Goal: Information Seeking & Learning: Learn about a topic

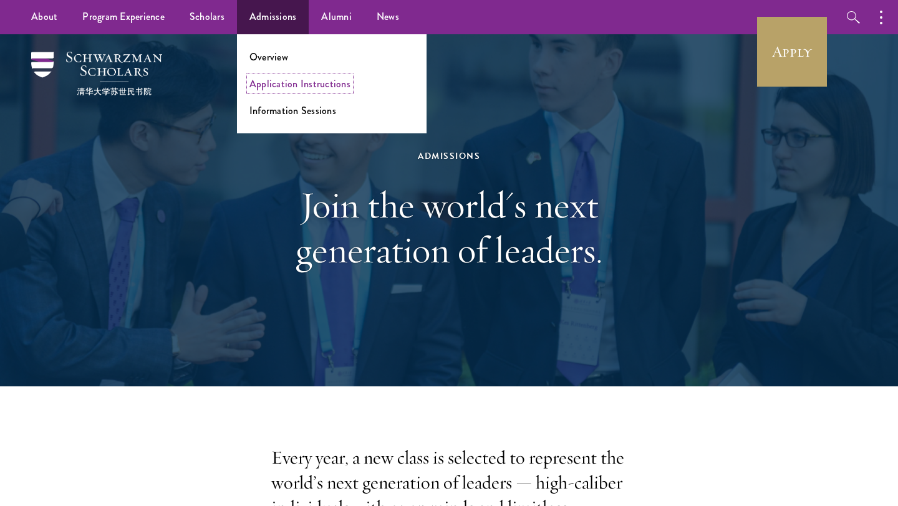
click at [279, 84] on link "Application Instructions" at bounding box center [299, 84] width 101 height 14
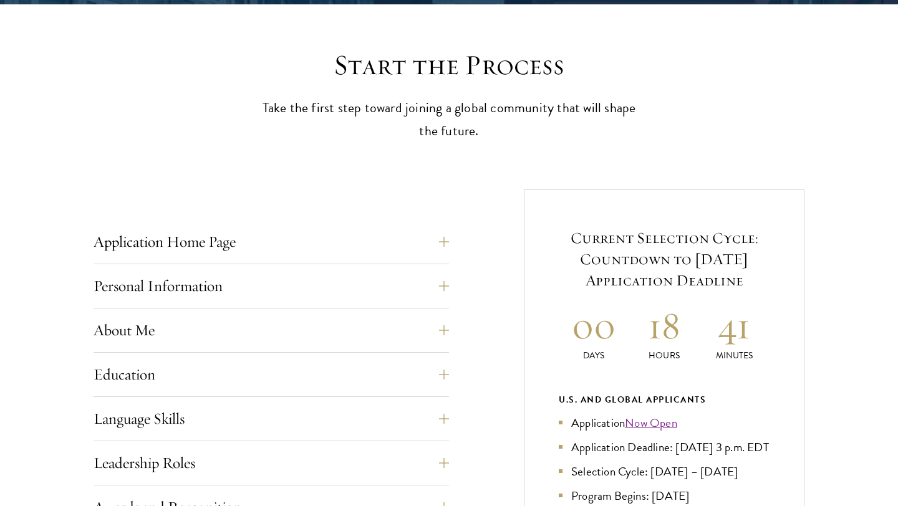
scroll to position [414, 0]
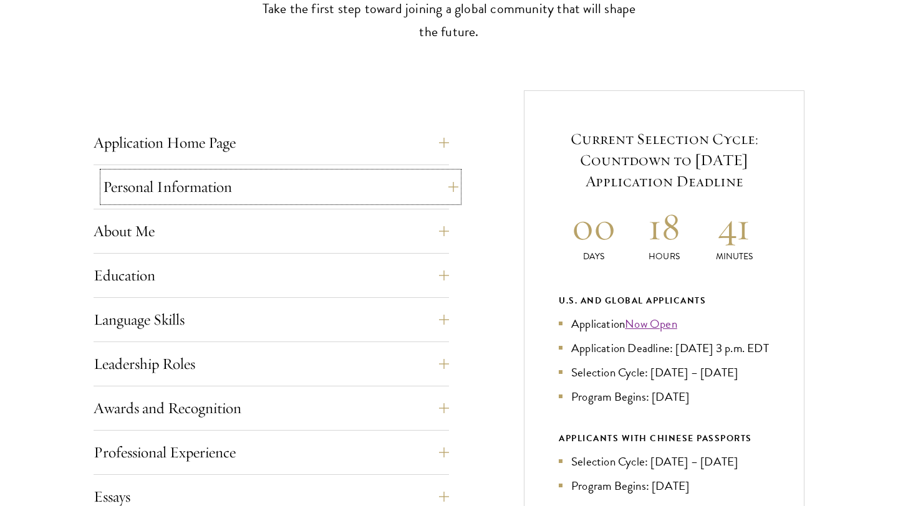
click at [325, 186] on button "Personal Information" at bounding box center [280, 187] width 355 height 30
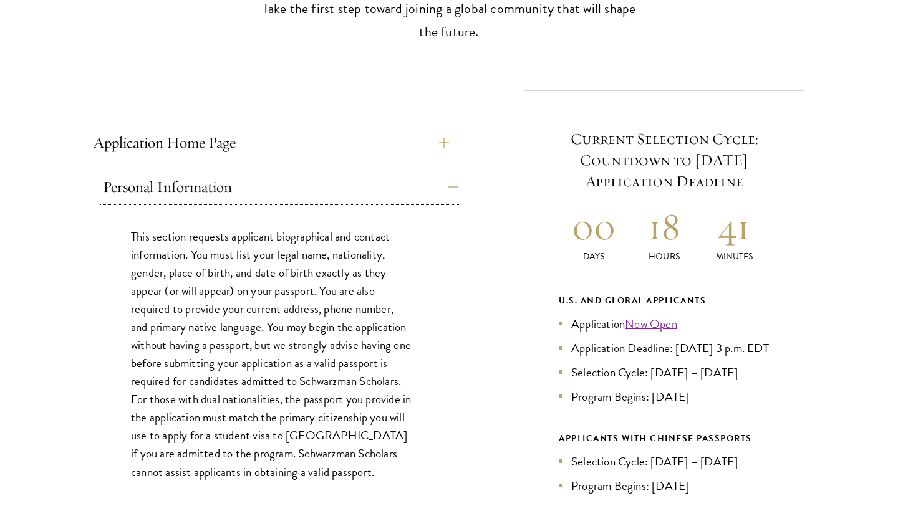
click at [325, 186] on button "Personal Information" at bounding box center [280, 187] width 355 height 30
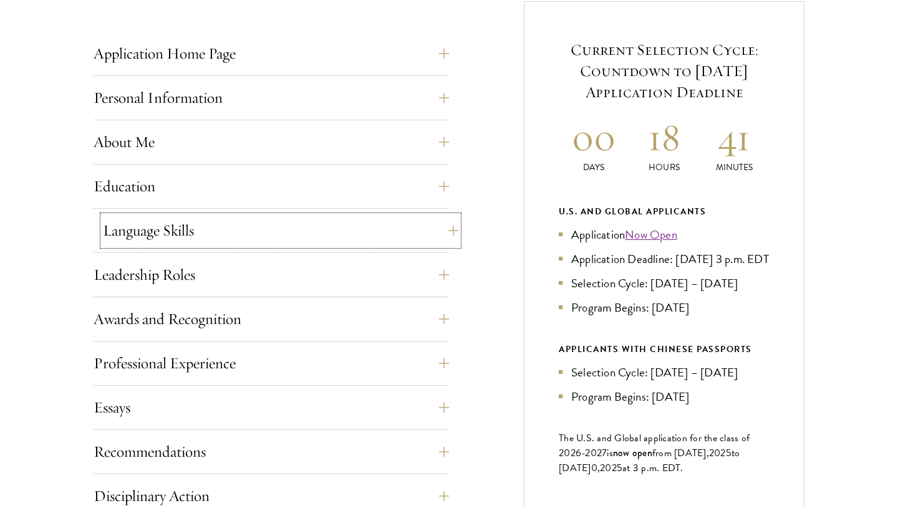
click at [342, 239] on button "Language Skills" at bounding box center [280, 231] width 355 height 30
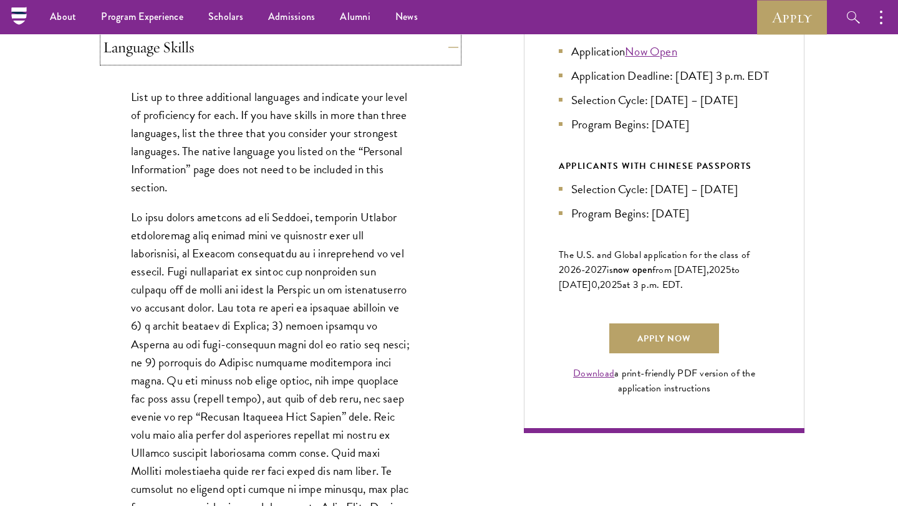
scroll to position [638, 0]
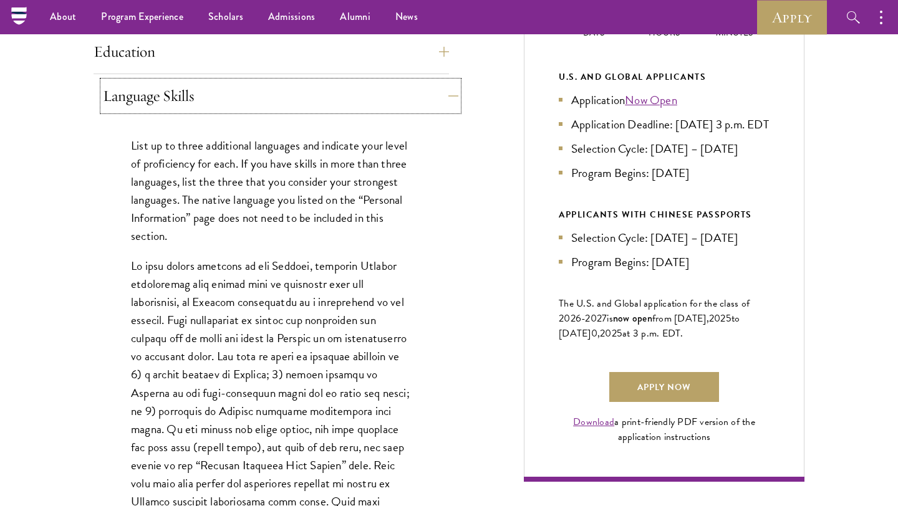
click at [319, 97] on button "Language Skills" at bounding box center [280, 96] width 355 height 30
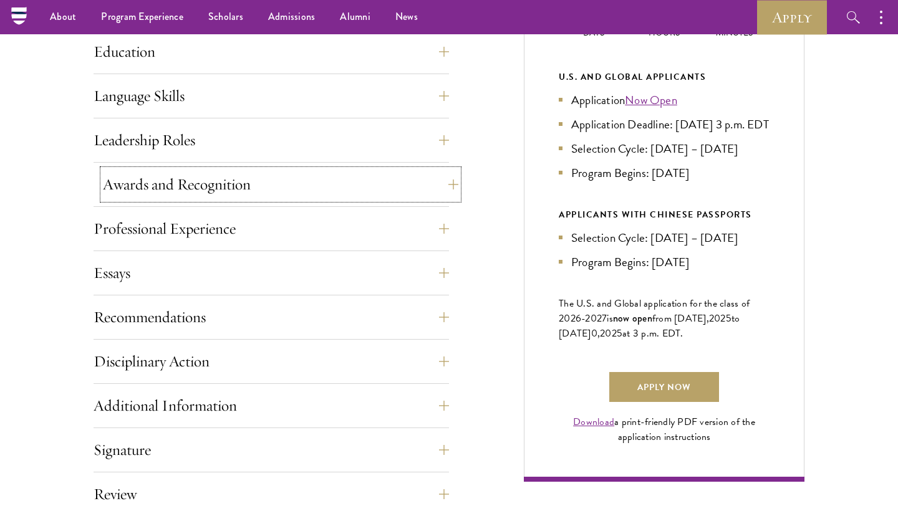
click at [296, 176] on button "Awards and Recognition" at bounding box center [280, 185] width 355 height 30
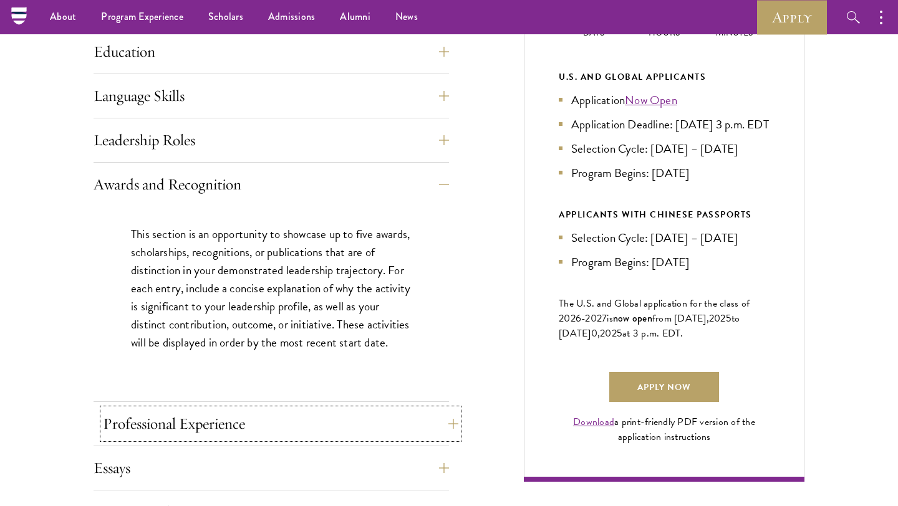
click at [265, 427] on button "Professional Experience" at bounding box center [280, 424] width 355 height 30
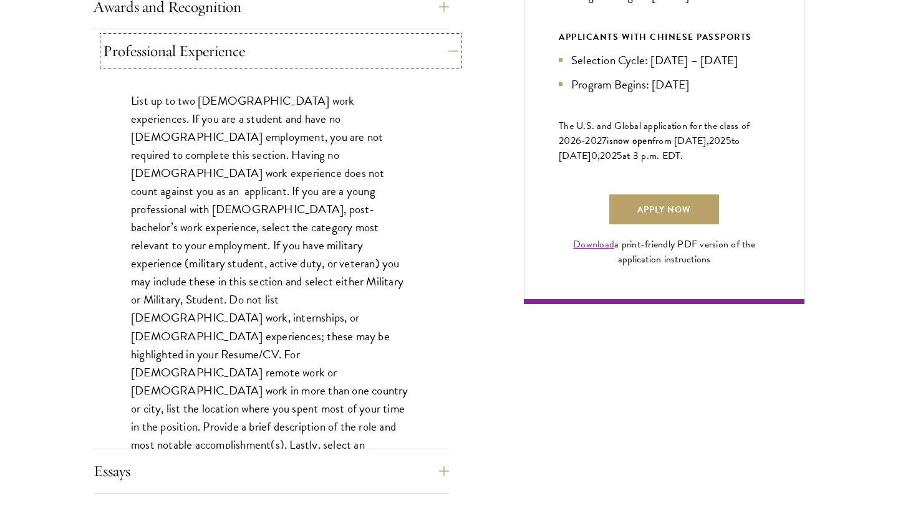
scroll to position [827, 0]
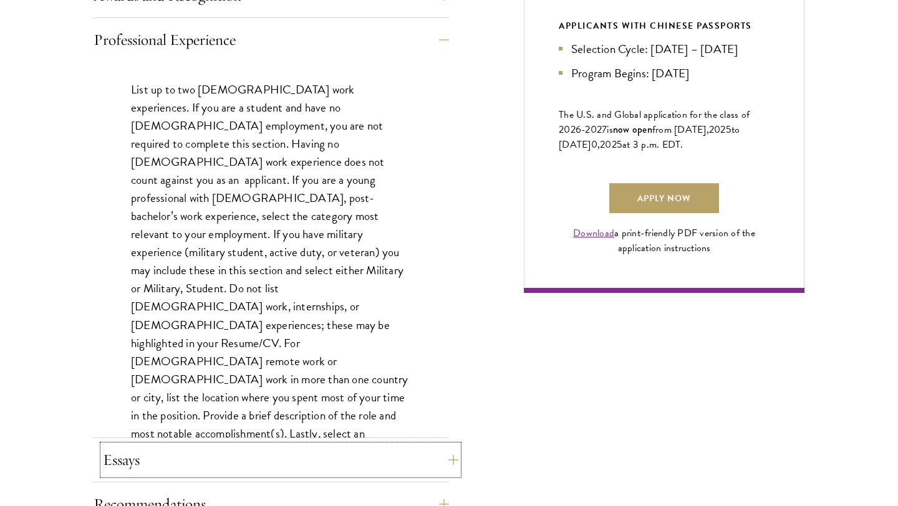
click at [282, 450] on button "Essays" at bounding box center [280, 460] width 355 height 30
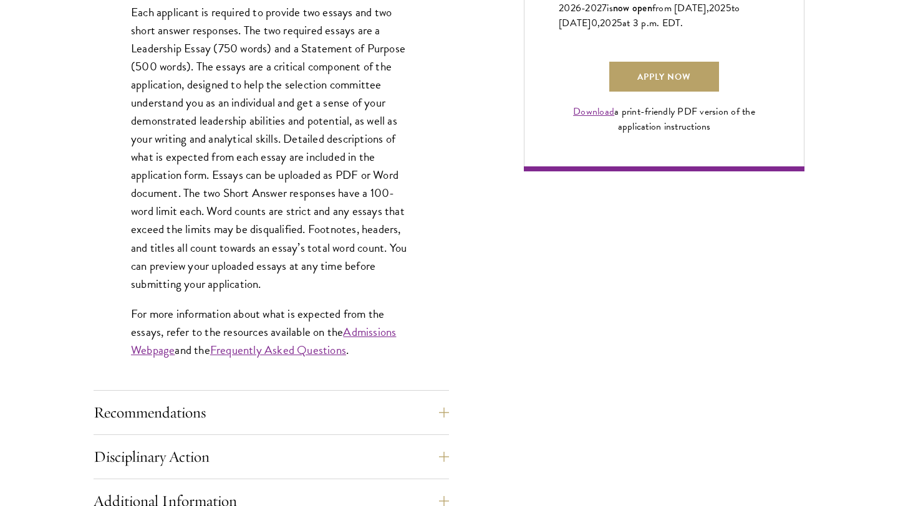
scroll to position [969, 0]
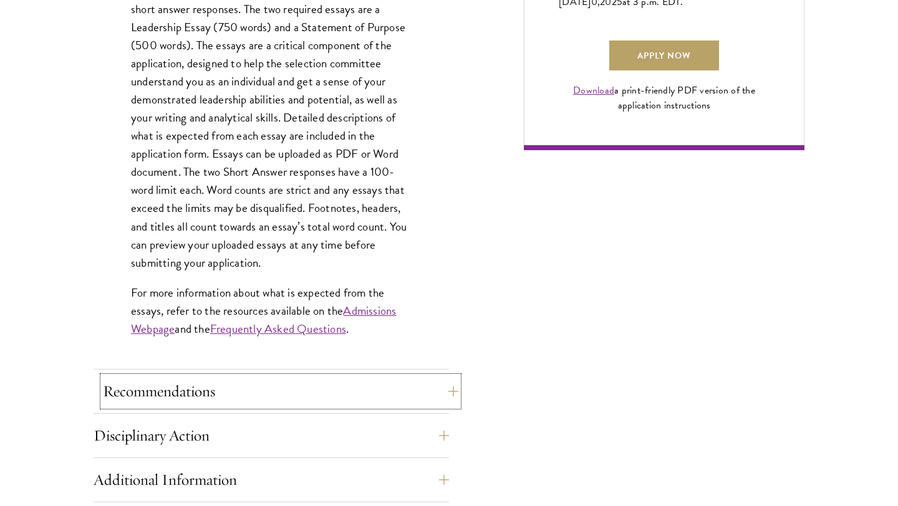
click at [304, 393] on button "Recommendations" at bounding box center [280, 392] width 355 height 30
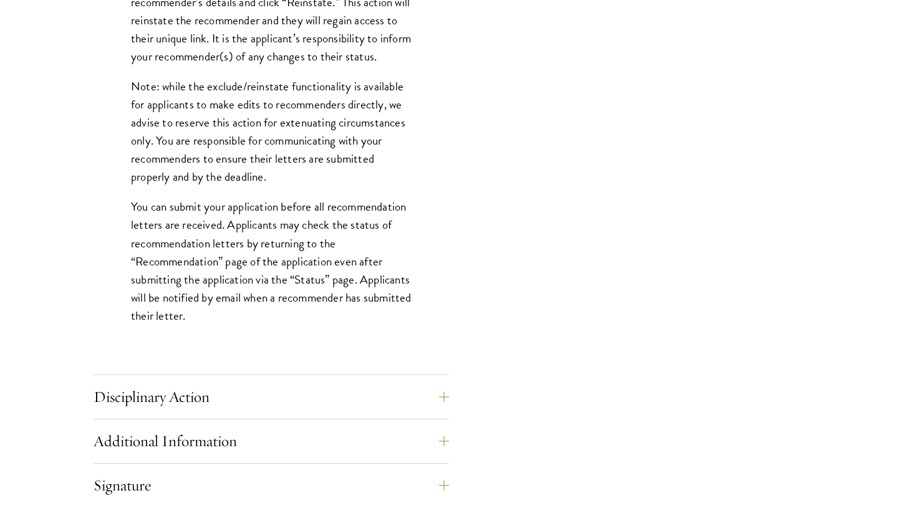
scroll to position [1810, 0]
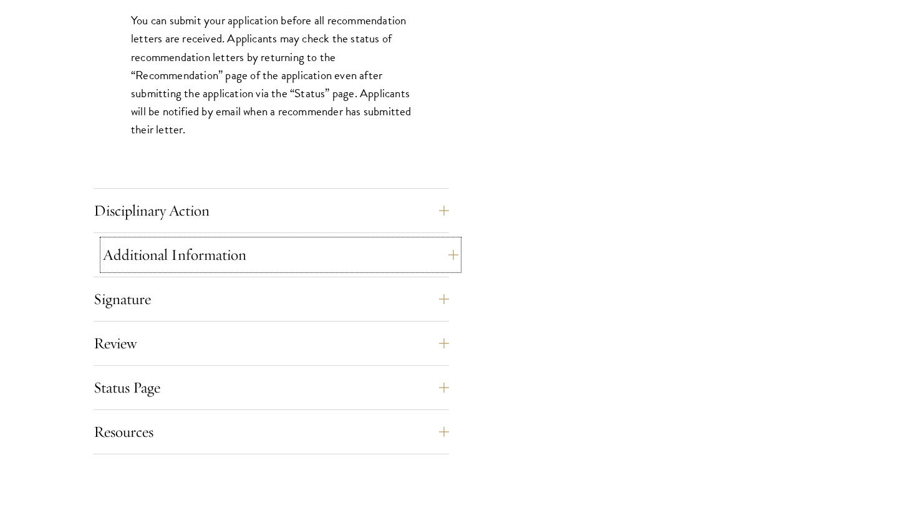
click at [327, 254] on button "Additional Information" at bounding box center [280, 255] width 355 height 30
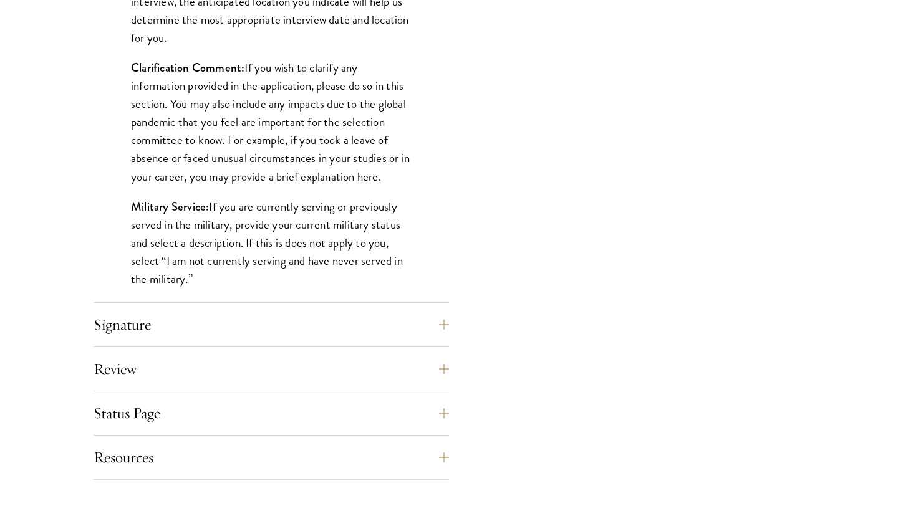
scroll to position [1165, 0]
click at [370, 321] on button "Signature" at bounding box center [280, 324] width 355 height 30
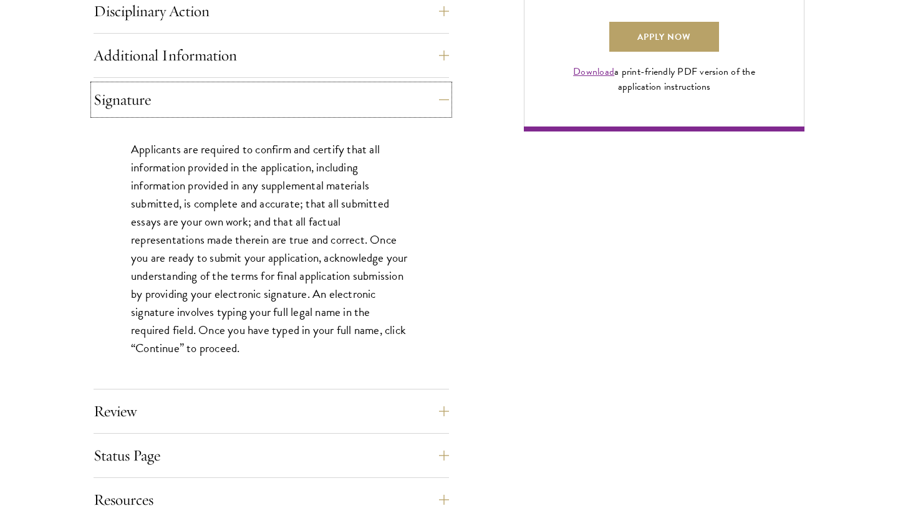
scroll to position [1087, 0]
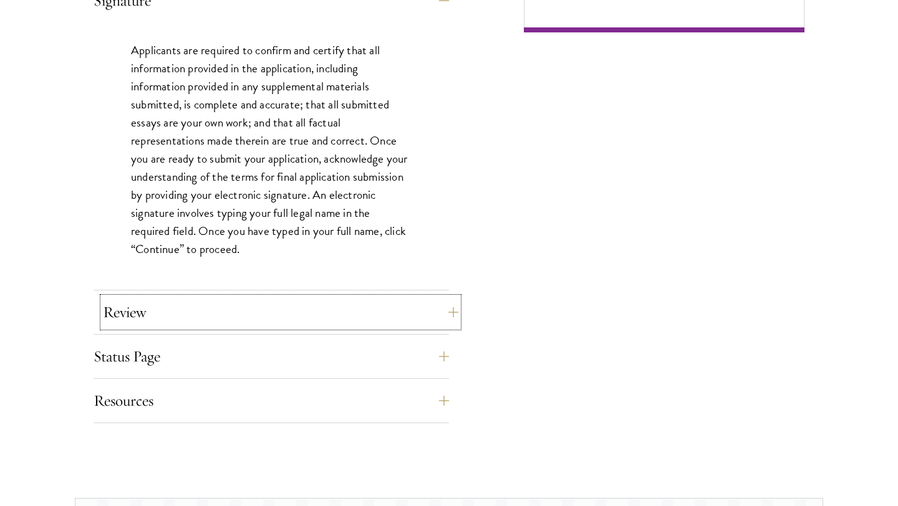
click at [375, 310] on button "Review" at bounding box center [280, 312] width 355 height 30
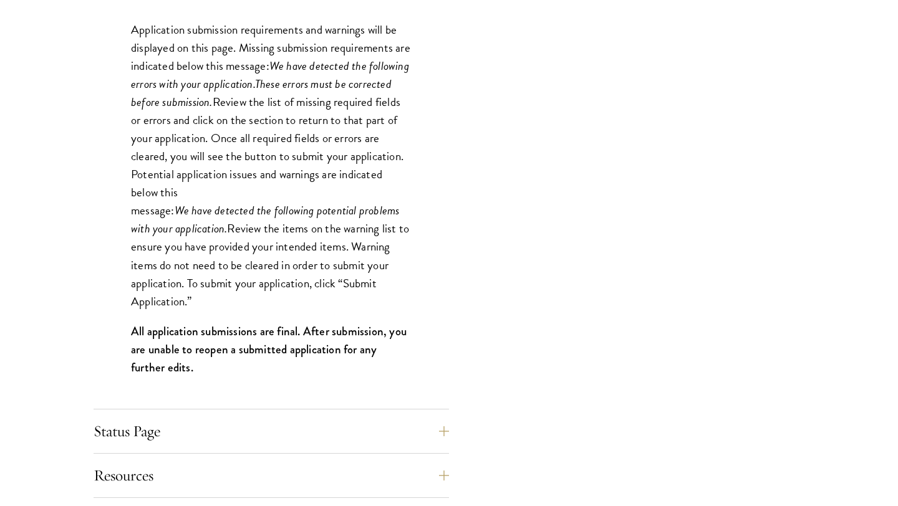
scroll to position [1157, 0]
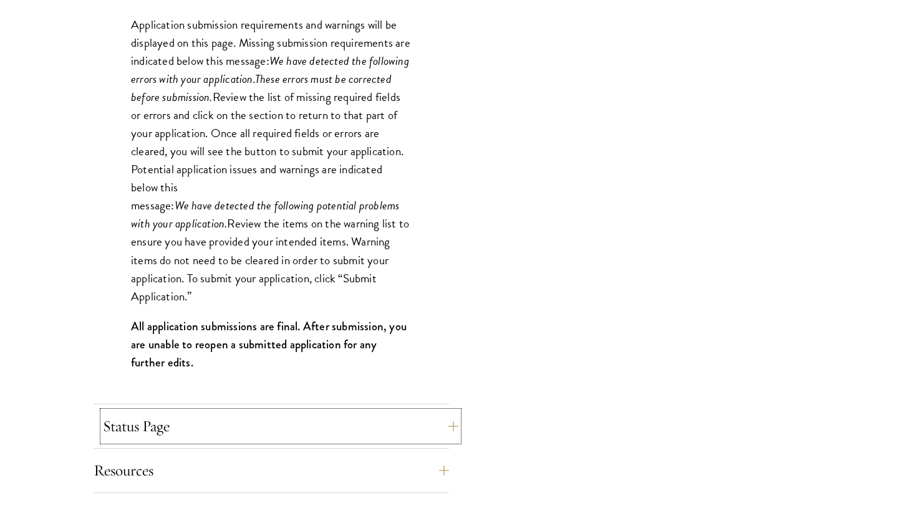
click at [401, 418] on button "Status Page" at bounding box center [280, 426] width 355 height 30
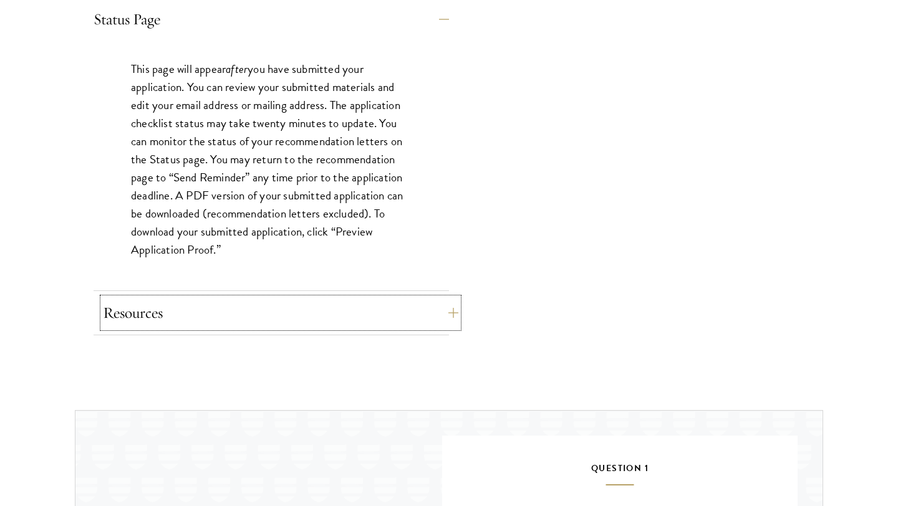
click at [405, 314] on button "Resources" at bounding box center [280, 313] width 355 height 30
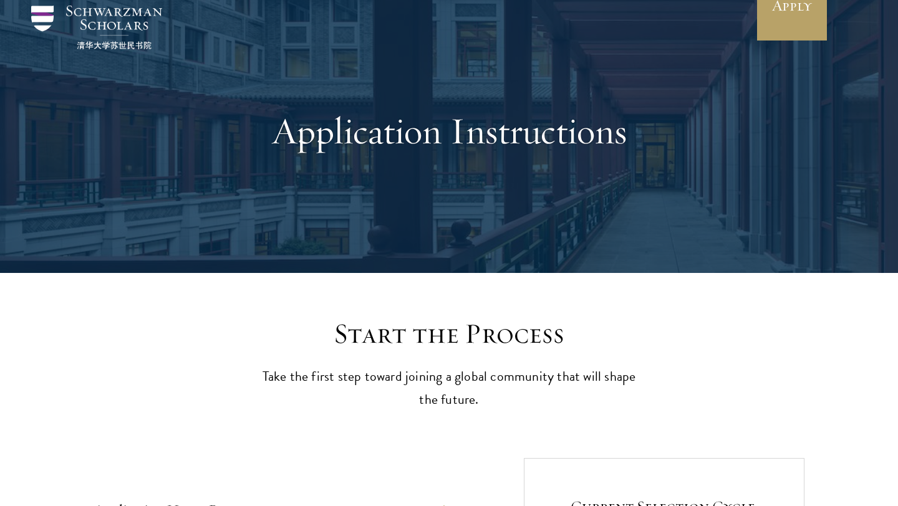
scroll to position [0, 0]
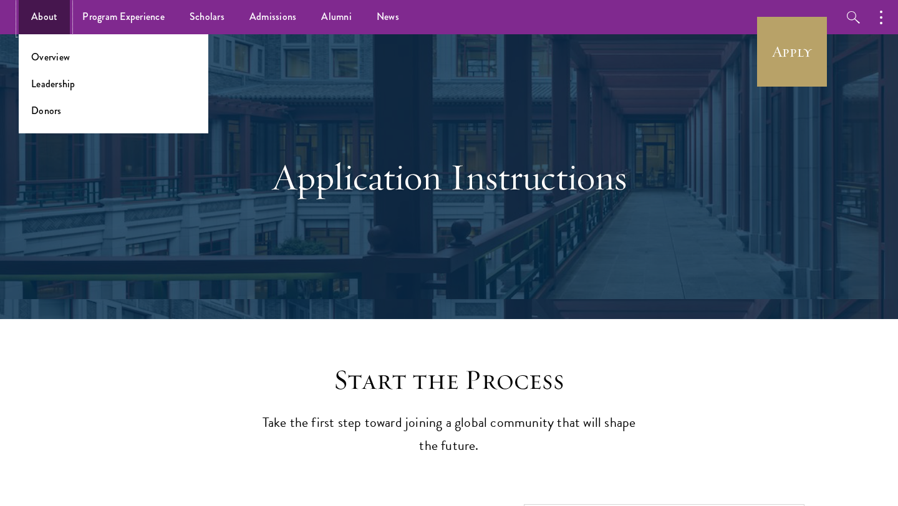
click at [39, 9] on link "About" at bounding box center [44, 17] width 51 height 34
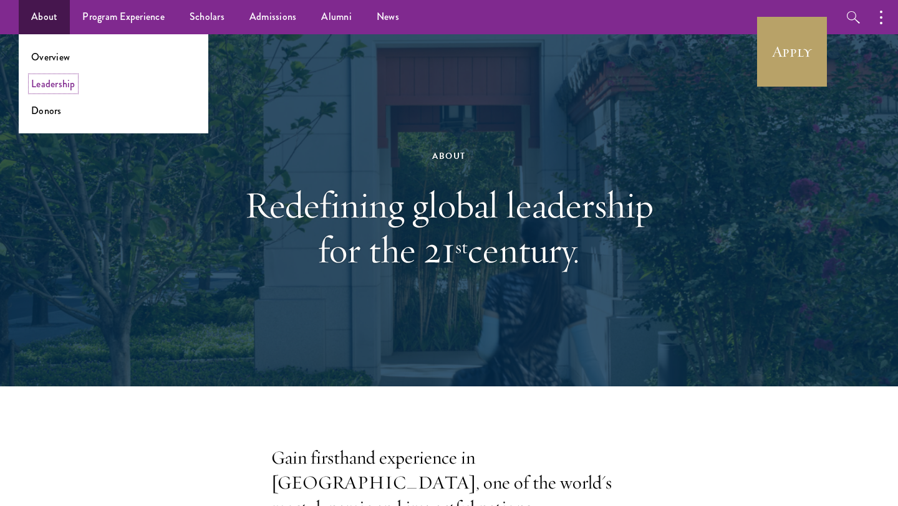
click at [69, 82] on link "Leadership" at bounding box center [53, 84] width 44 height 14
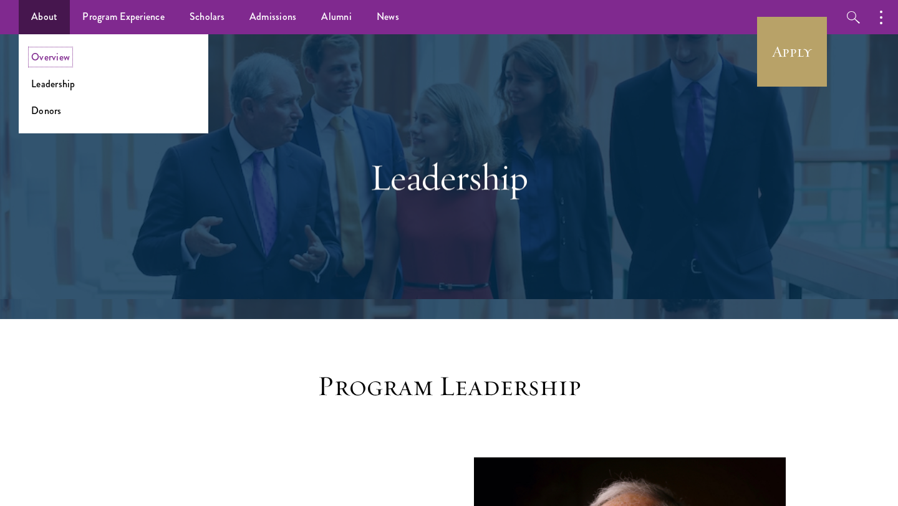
click at [64, 58] on link "Overview" at bounding box center [50, 57] width 39 height 14
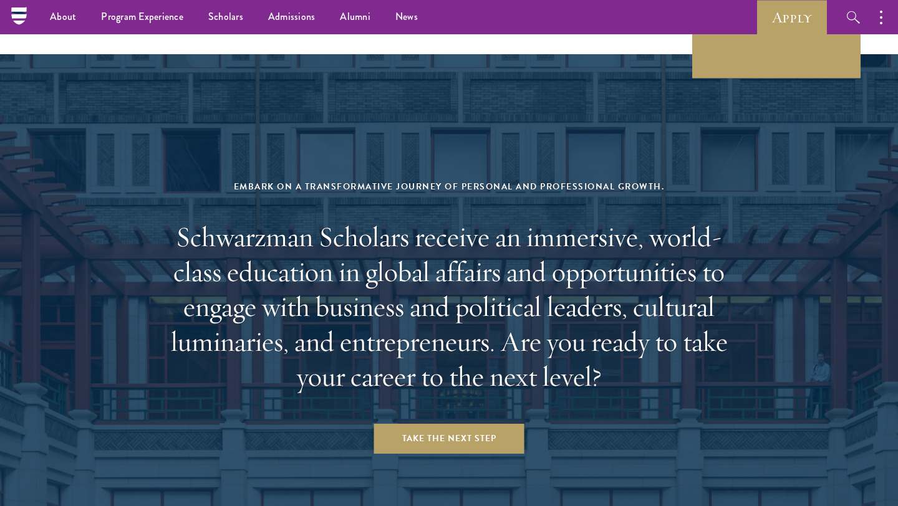
scroll to position [5016, 0]
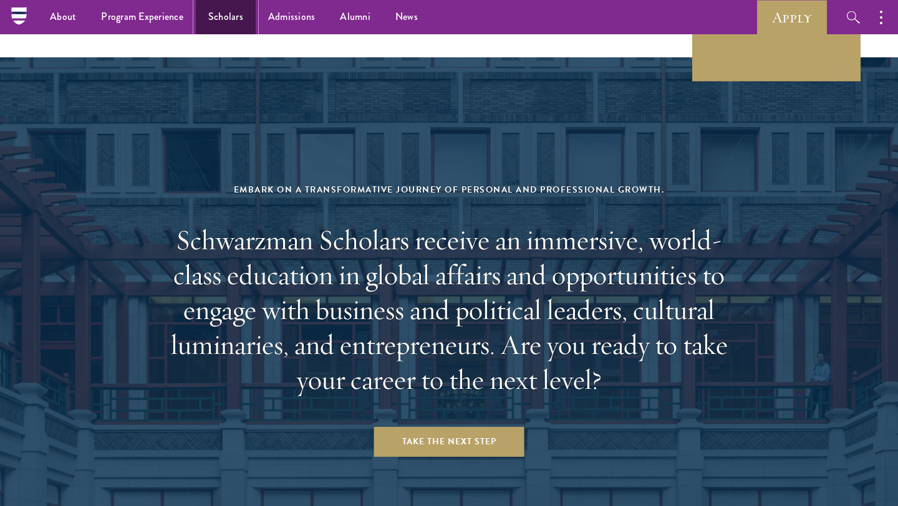
click at [246, 10] on link "Scholars" at bounding box center [226, 17] width 60 height 34
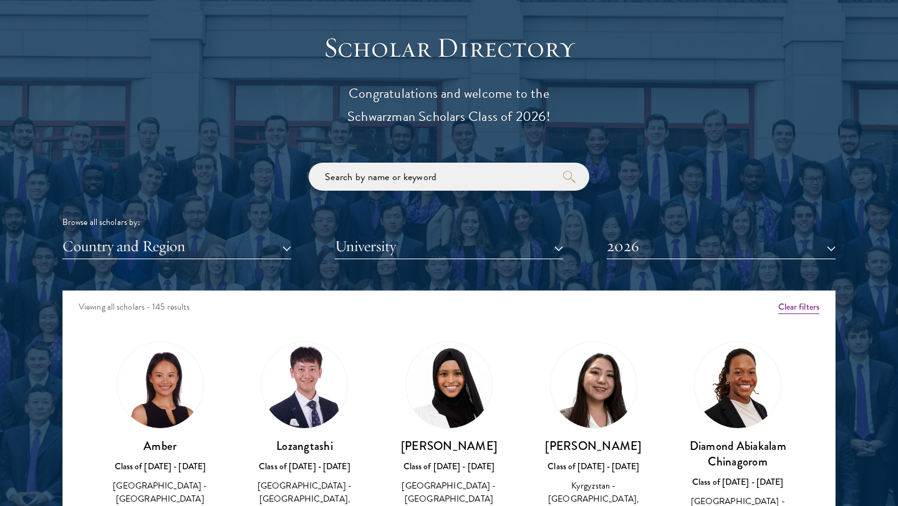
scroll to position [1600, 0]
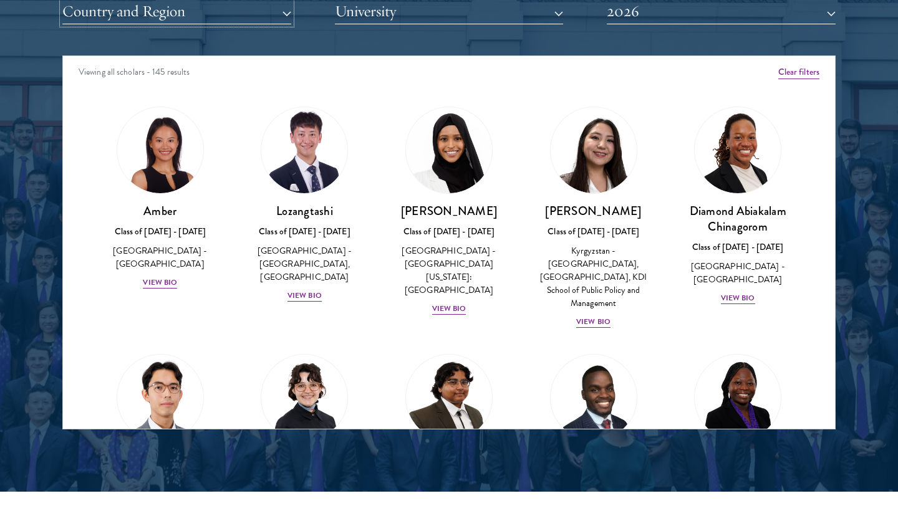
click at [282, 18] on button "Country and Region" at bounding box center [176, 12] width 229 height 26
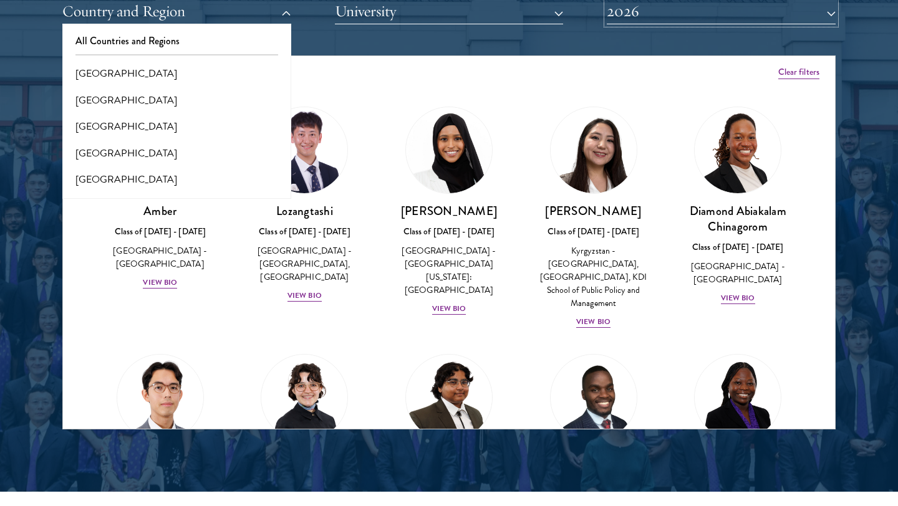
click at [651, 13] on button "2026" at bounding box center [721, 12] width 229 height 26
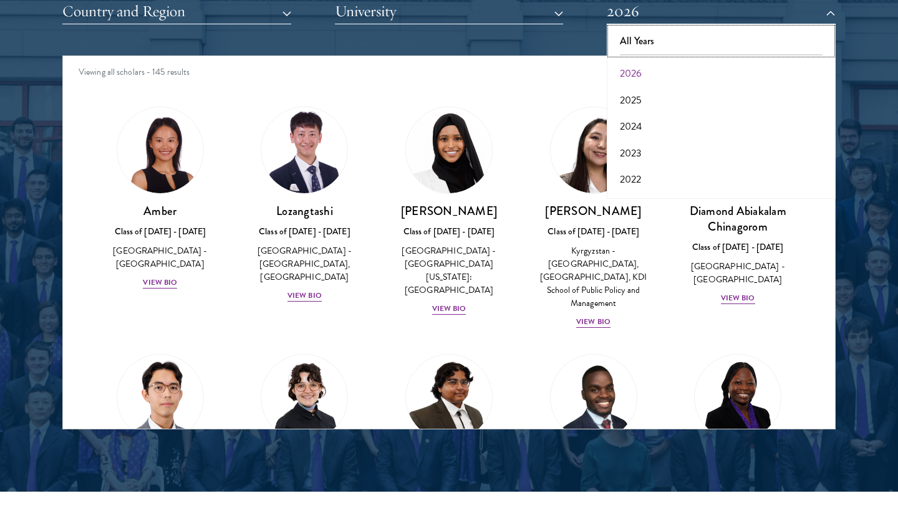
click at [653, 39] on button "All Years" at bounding box center [720, 41] width 221 height 26
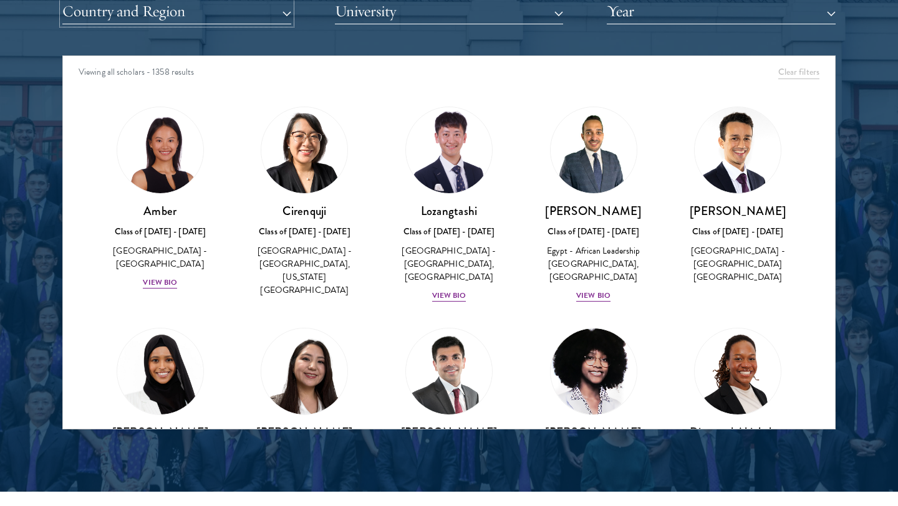
click at [206, 24] on button "Country and Region" at bounding box center [176, 12] width 229 height 26
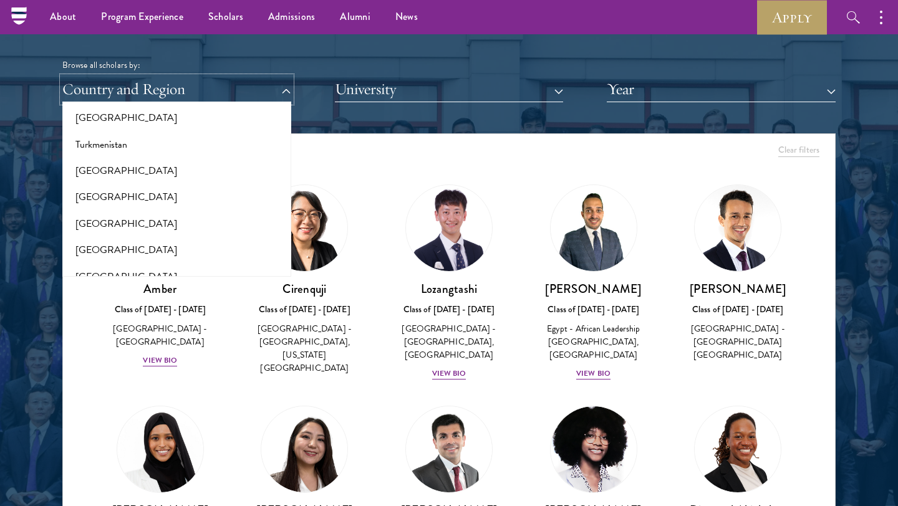
scroll to position [2500, 0]
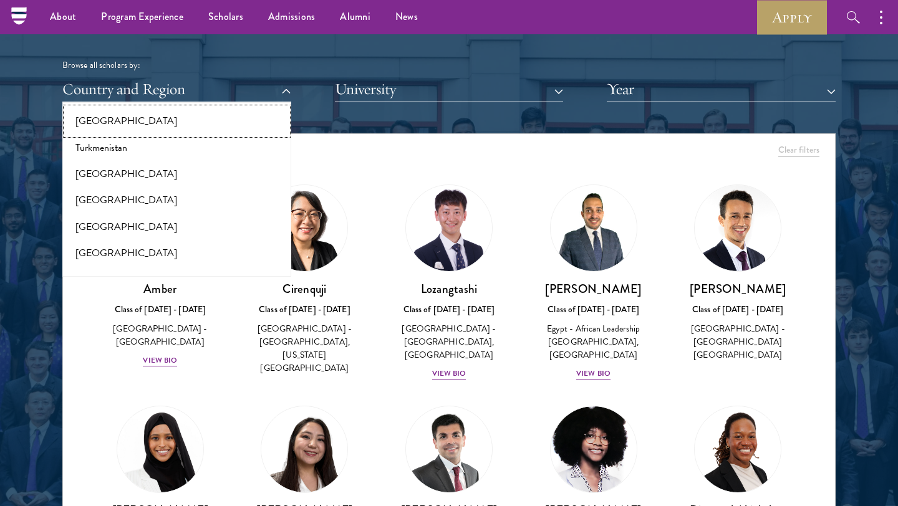
click at [97, 110] on button "[GEOGRAPHIC_DATA]" at bounding box center [176, 121] width 221 height 26
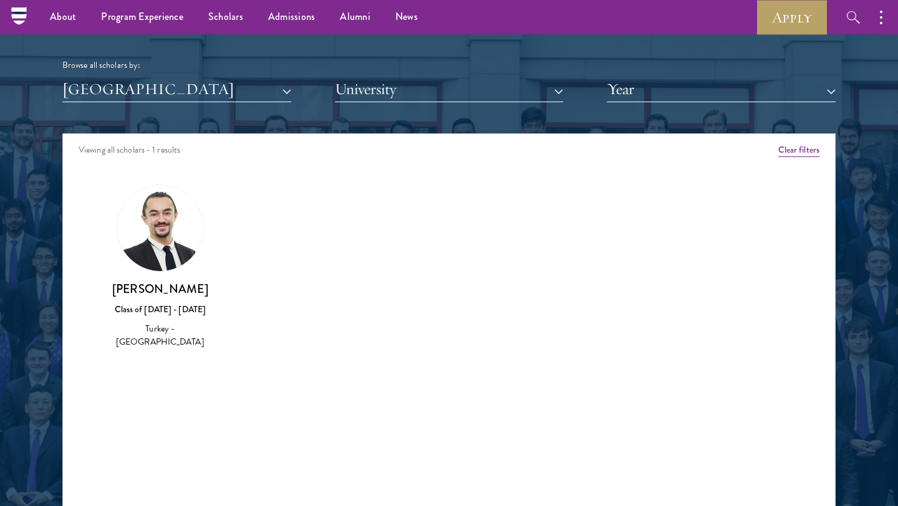
click at [196, 256] on div "Ozan Beran Akturan Class of 2020 - 2021 Turkey - University of Chicago" at bounding box center [160, 267] width 120 height 165
click at [171, 285] on h3 "Ozan Beran Akturan" at bounding box center [160, 289] width 120 height 16
click at [171, 232] on img at bounding box center [160, 228] width 86 height 86
click at [282, 92] on button "[GEOGRAPHIC_DATA]" at bounding box center [176, 90] width 229 height 26
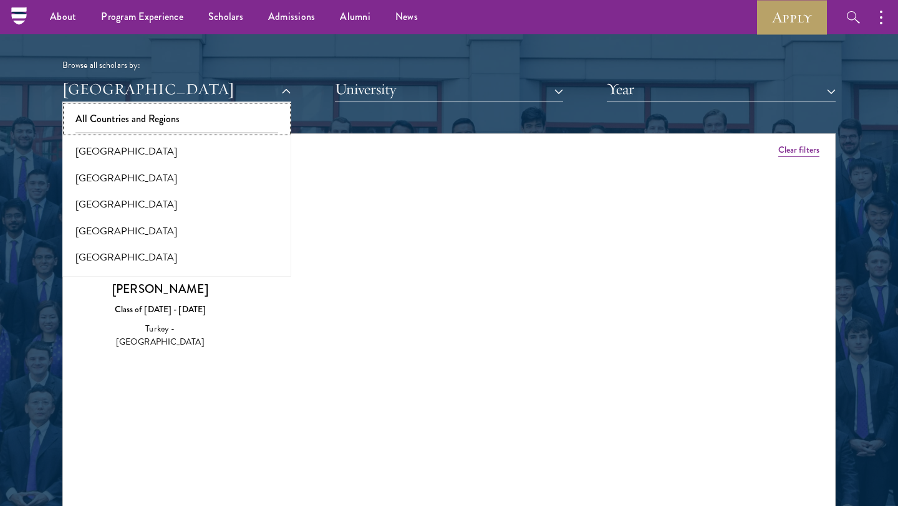
click at [236, 122] on button "All Countries and Regions" at bounding box center [176, 119] width 221 height 26
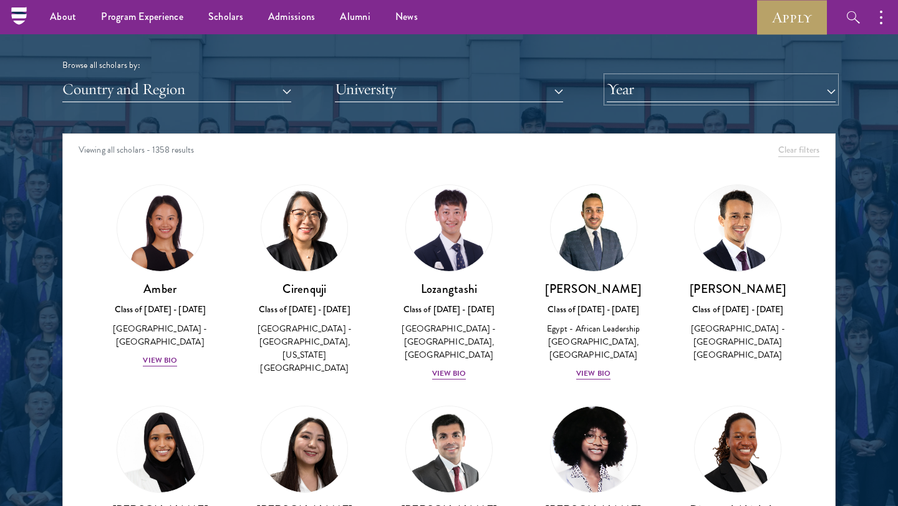
click at [698, 81] on button "Year" at bounding box center [721, 90] width 229 height 26
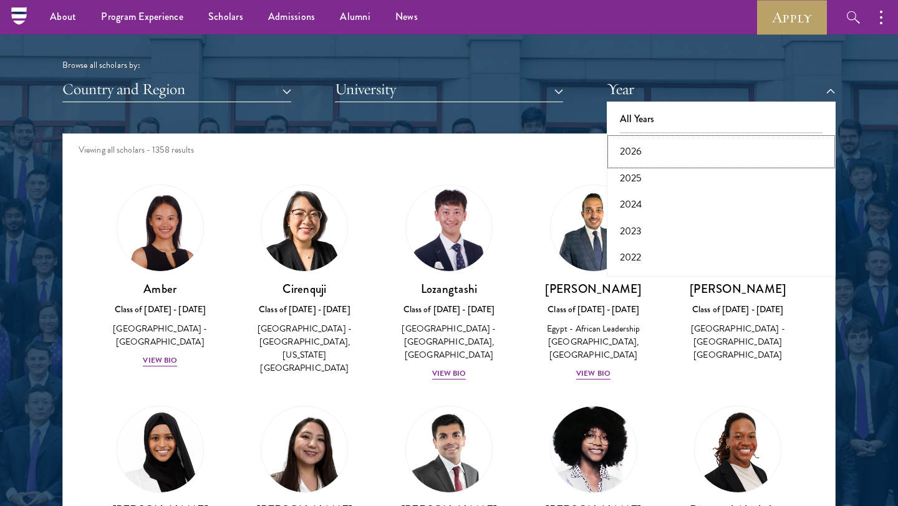
click at [658, 151] on button "2026" at bounding box center [720, 151] width 221 height 26
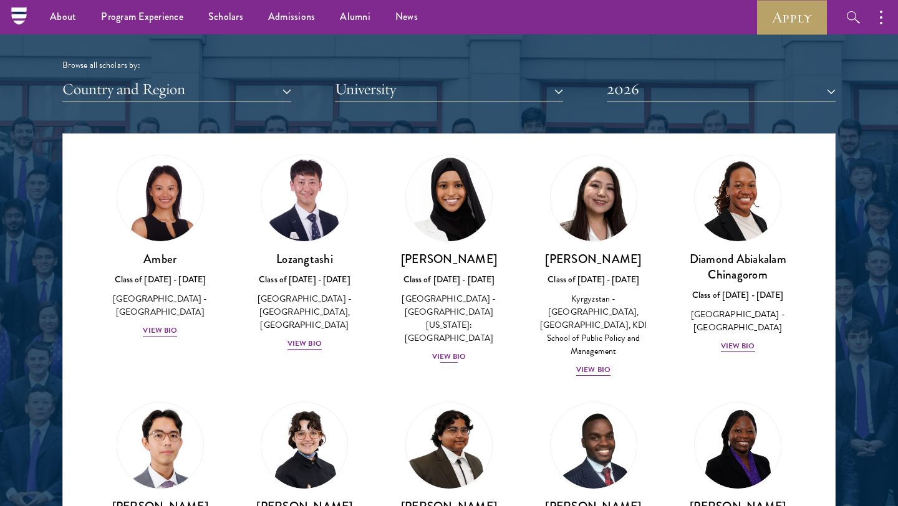
scroll to position [42, 0]
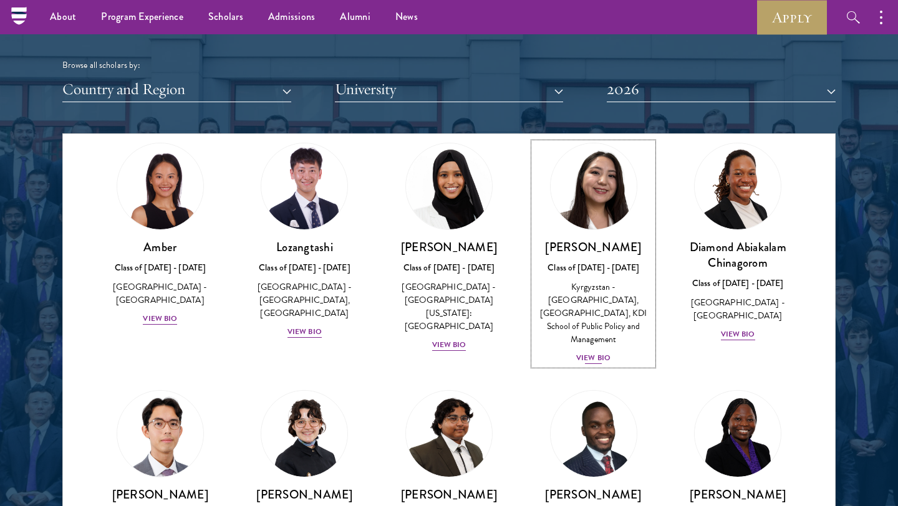
click at [602, 352] on div "View Bio" at bounding box center [593, 358] width 34 height 12
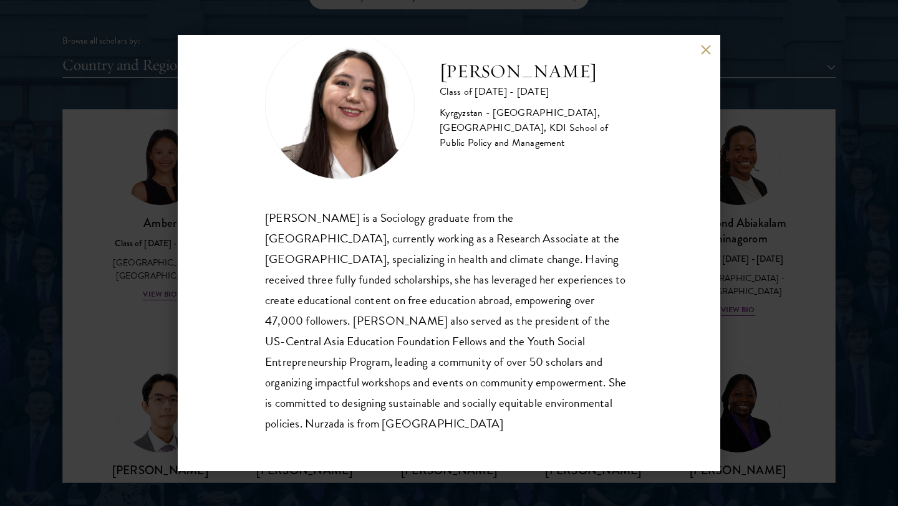
scroll to position [1548, 0]
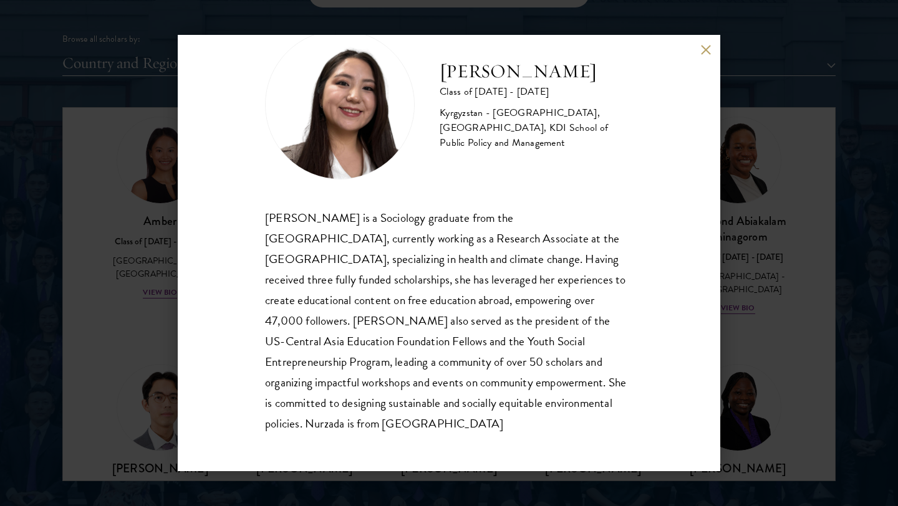
click at [763, 157] on div "Nurzada Abdivalieva Class of 2025 - 2026 Kyrgyzstan - American University of Ce…" at bounding box center [449, 253] width 898 height 506
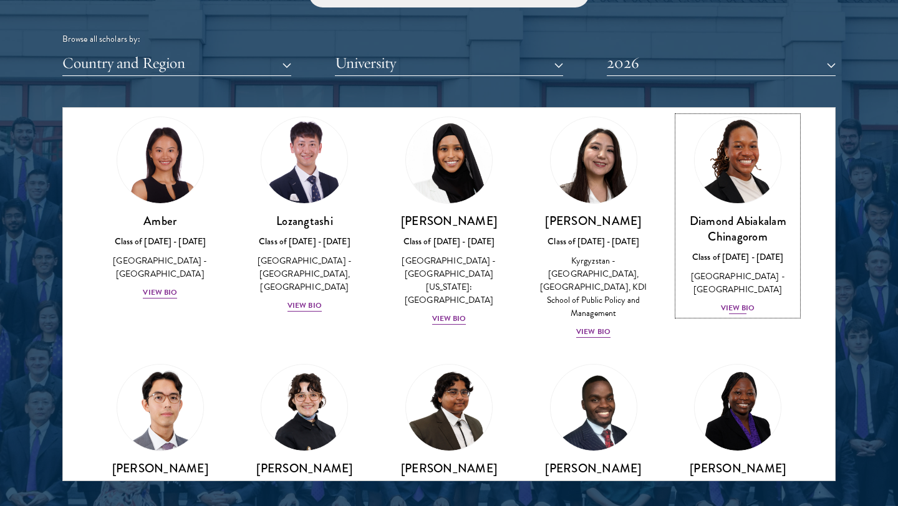
click at [739, 302] on div "View Bio" at bounding box center [738, 308] width 34 height 12
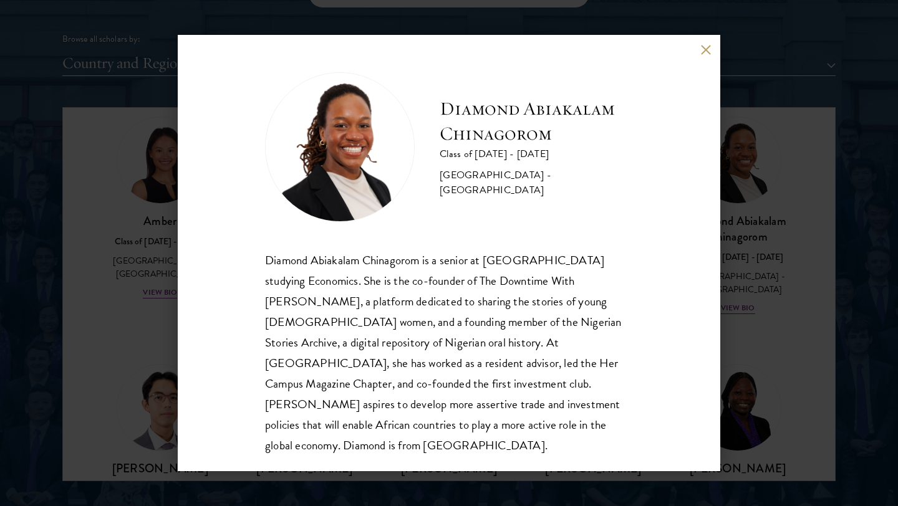
scroll to position [1, 0]
click at [696, 311] on div "Diamond Abiakalam Chinagorom Class of 2025 - 2026 Nigeria - Mount Holyoke Colle…" at bounding box center [449, 253] width 542 height 436
click at [717, 302] on div "Diamond Abiakalam Chinagorom Class of 2025 - 2026 Nigeria - Mount Holyoke Colle…" at bounding box center [449, 253] width 542 height 436
click at [727, 298] on div "Diamond Abiakalam Chinagorom Class of 2025 - 2026 Nigeria - Mount Holyoke Colle…" at bounding box center [449, 253] width 898 height 506
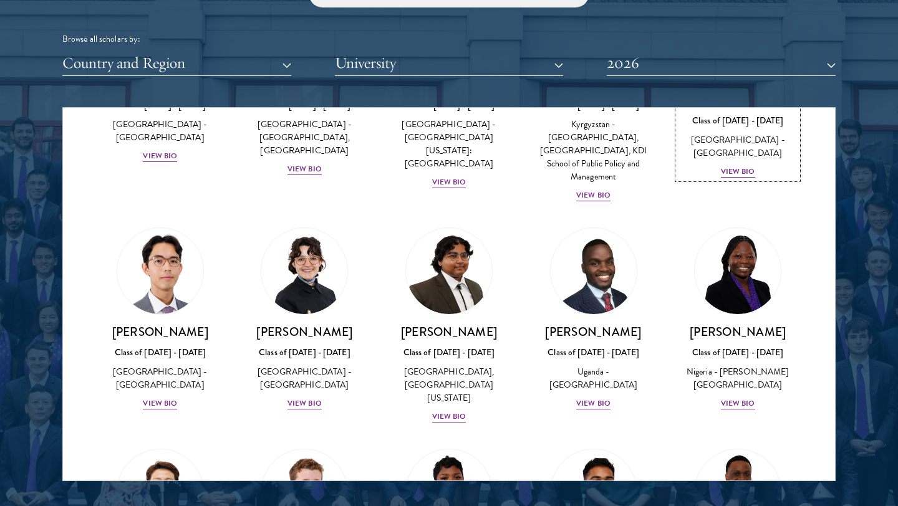
scroll to position [183, 0]
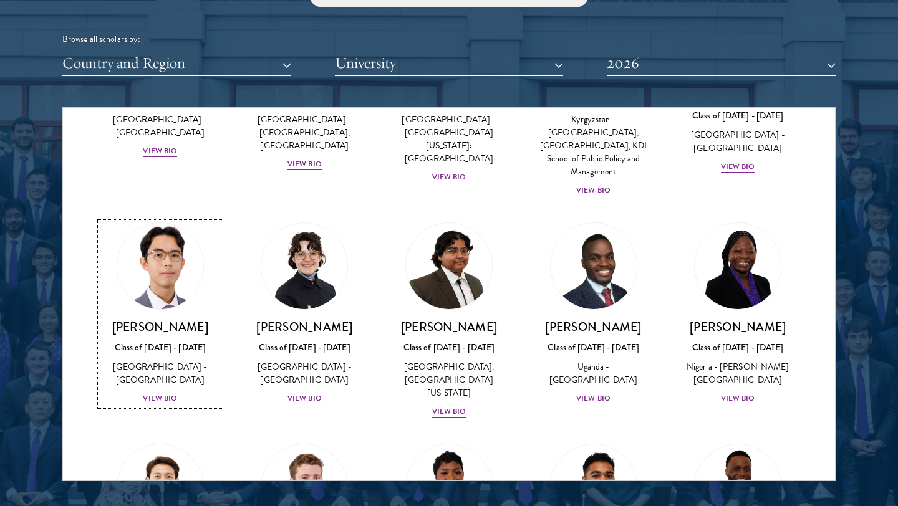
click at [171, 393] on div "View Bio" at bounding box center [160, 399] width 34 height 12
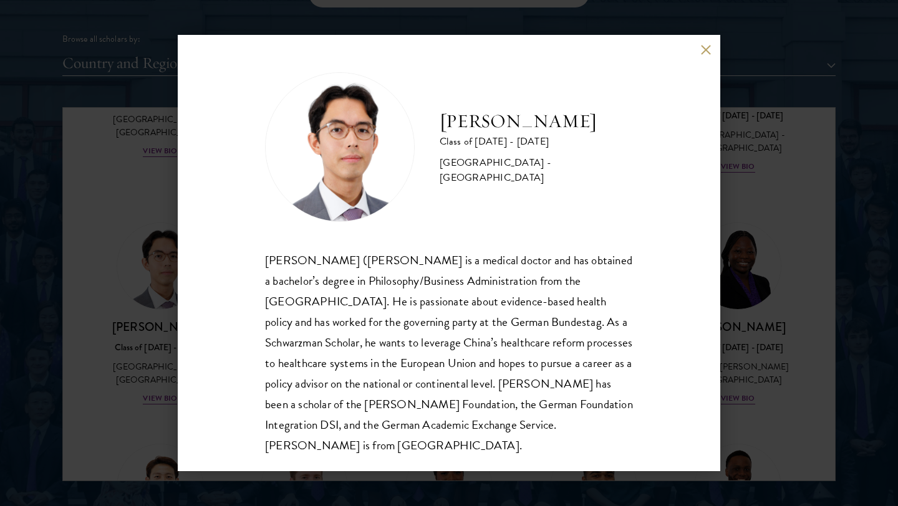
scroll to position [1, 0]
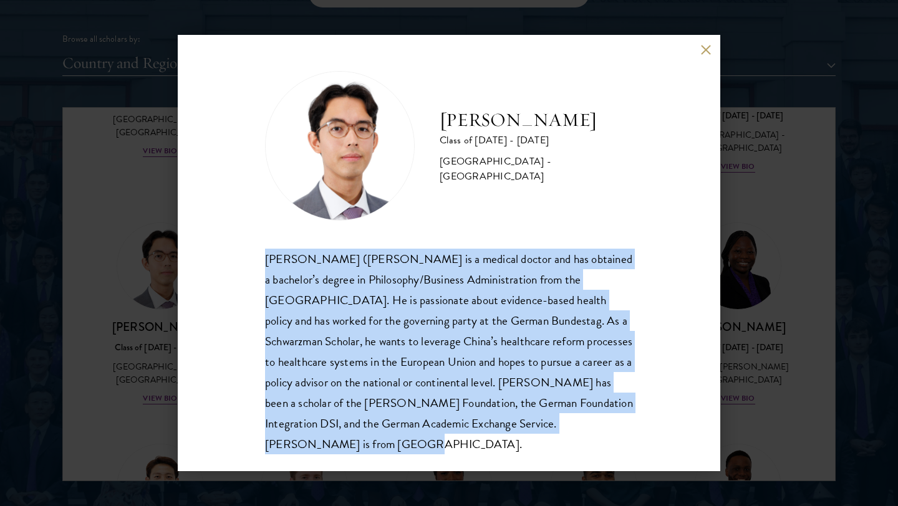
drag, startPoint x: 589, startPoint y: 423, endPoint x: 249, endPoint y: 262, distance: 376.5
click at [249, 262] on div "Jason Adelhoefer Class of 2025 - 2026 Germany - Berlin Humboldt University Sieg…" at bounding box center [449, 253] width 542 height 436
copy div "Siegfried (Jason) Adelhoefer is a medical doctor and has obtained a bachelor’s …"
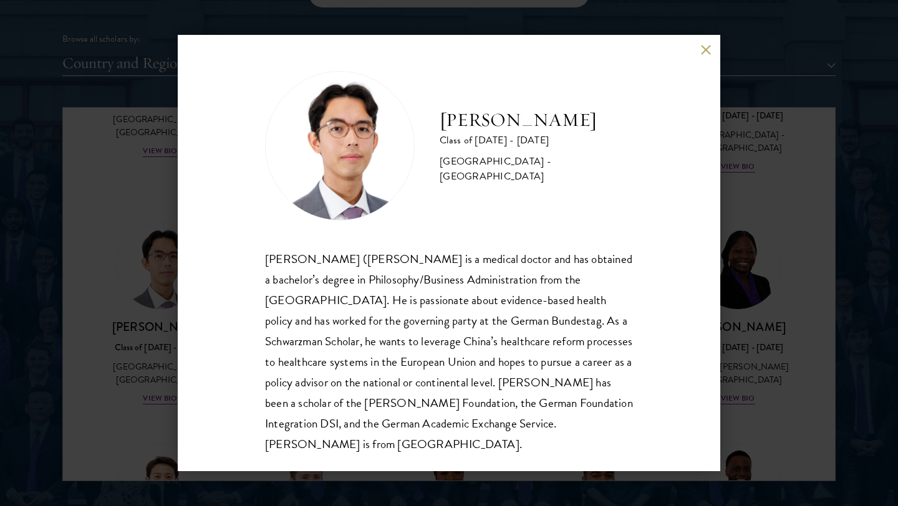
click at [507, 4] on div "Jason Adelhoefer Class of 2025 - 2026 Germany - Berlin Humboldt University Sieg…" at bounding box center [449, 253] width 898 height 506
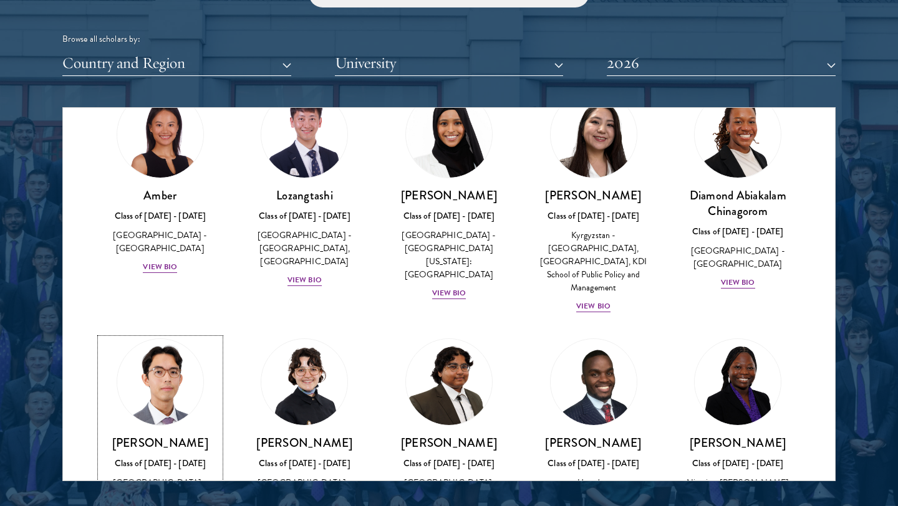
scroll to position [66, 0]
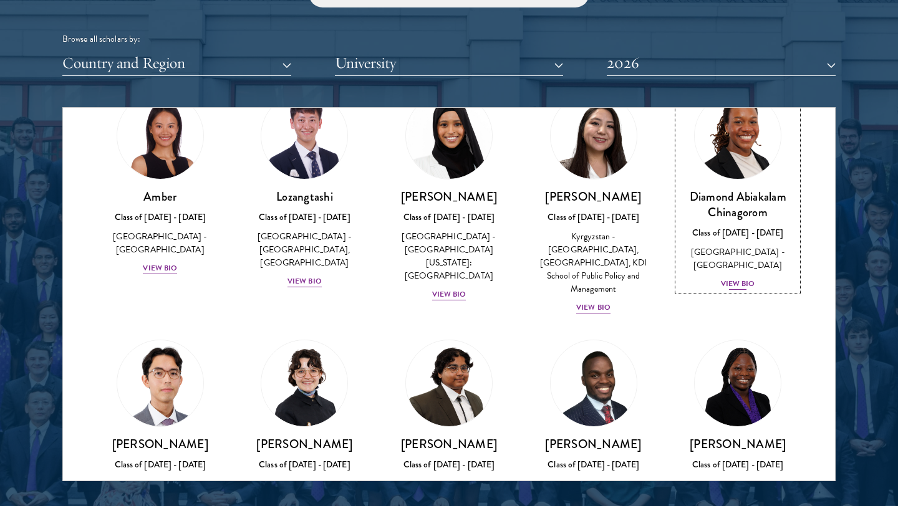
click at [732, 278] on div "View Bio" at bounding box center [738, 284] width 34 height 12
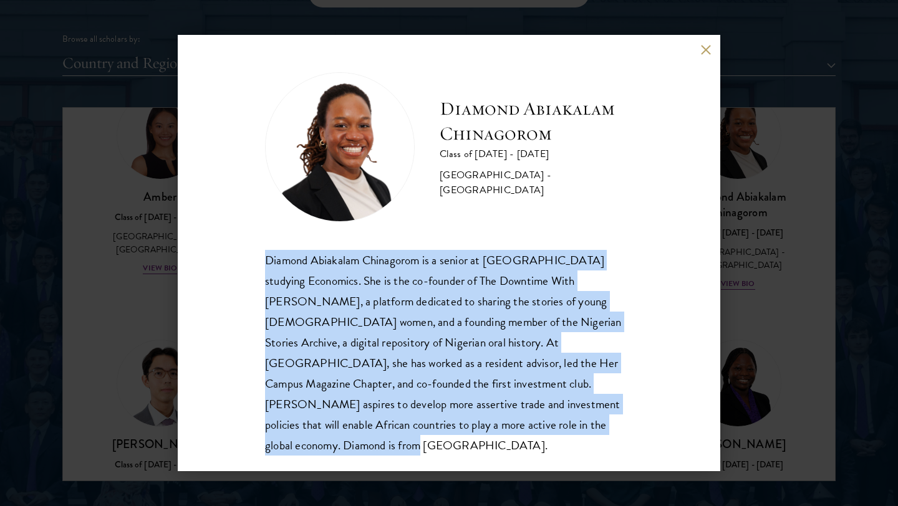
drag, startPoint x: 513, startPoint y: 430, endPoint x: 248, endPoint y: 256, distance: 316.9
click at [248, 255] on div "Diamond Abiakalam Chinagorom Class of 2025 - 2026 Nigeria - Mount Holyoke Colle…" at bounding box center [449, 253] width 542 height 436
copy div "Diamond Abiakalam Chinagorom is a senior at Mount Holyoke College studying Econ…"
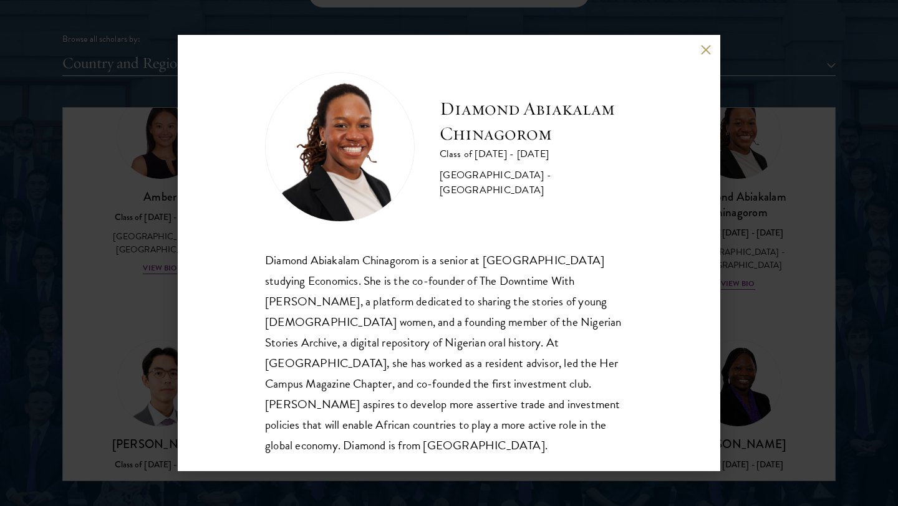
click at [785, 161] on div "Diamond Abiakalam Chinagorom Class of 2025 - 2026 Nigeria - Mount Holyoke Colle…" at bounding box center [449, 253] width 898 height 506
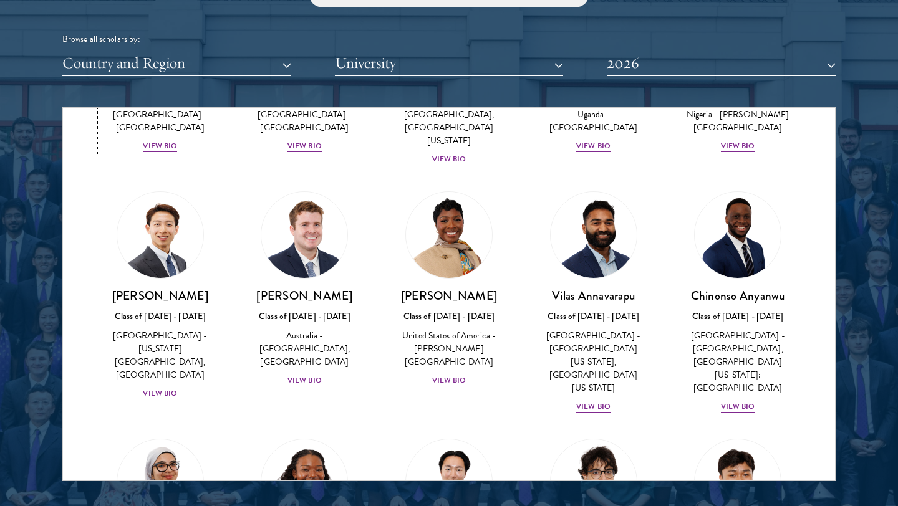
scroll to position [441, 0]
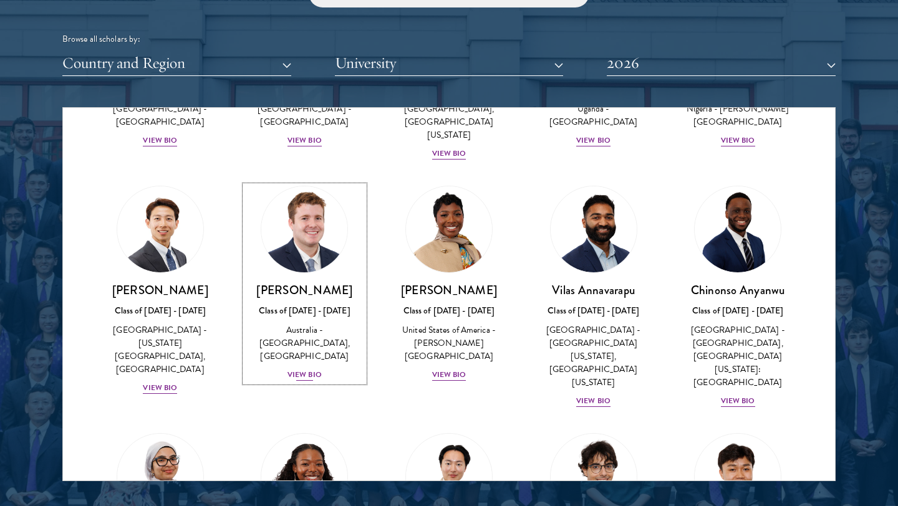
click at [311, 369] on div "View Bio" at bounding box center [304, 375] width 34 height 12
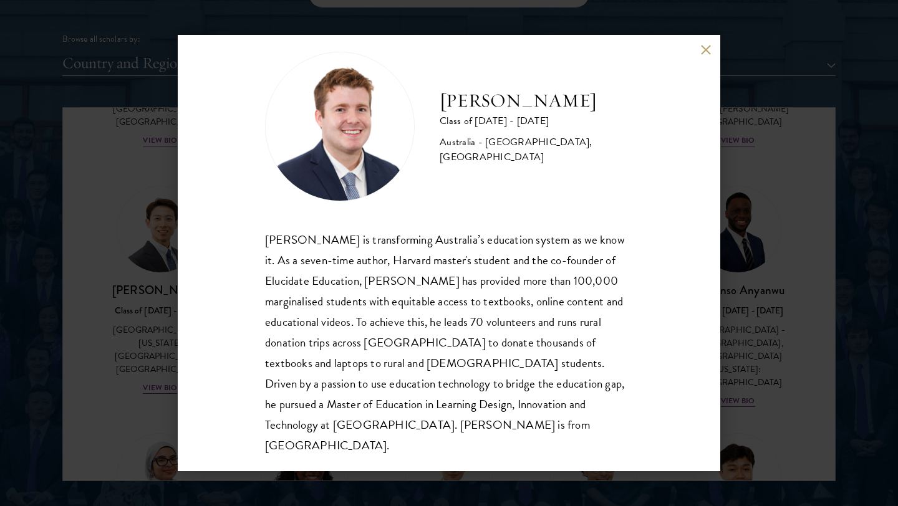
scroll to position [22, 0]
click at [178, 361] on div "Jack Anderson Class of 2025 - 2026 Australia - University of Western Australia,…" at bounding box center [449, 253] width 542 height 436
click at [143, 362] on div "Jack Anderson Class of 2025 - 2026 Australia - University of Western Australia,…" at bounding box center [449, 253] width 898 height 506
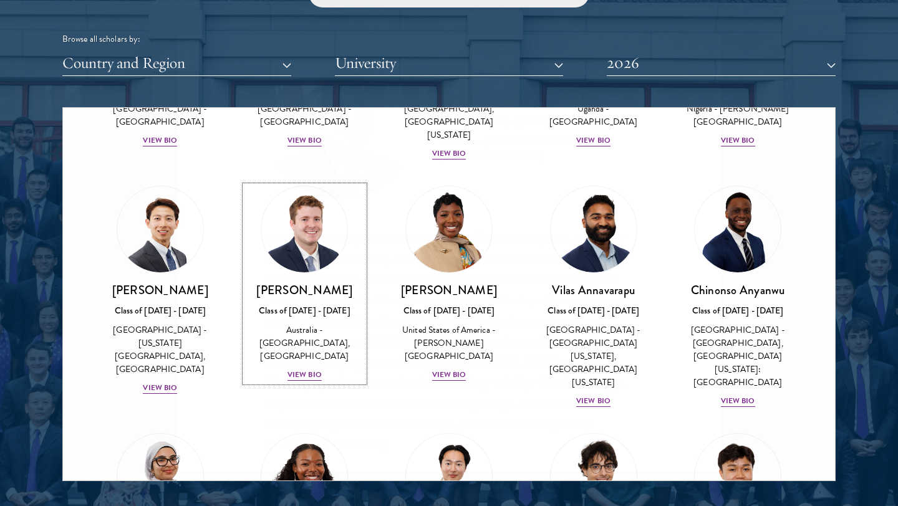
scroll to position [414, 0]
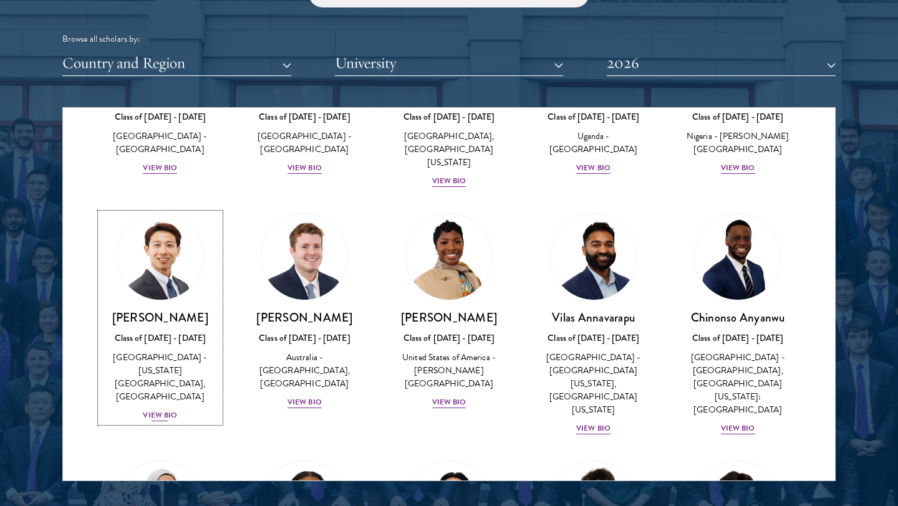
click at [167, 410] on div "View Bio" at bounding box center [160, 416] width 34 height 12
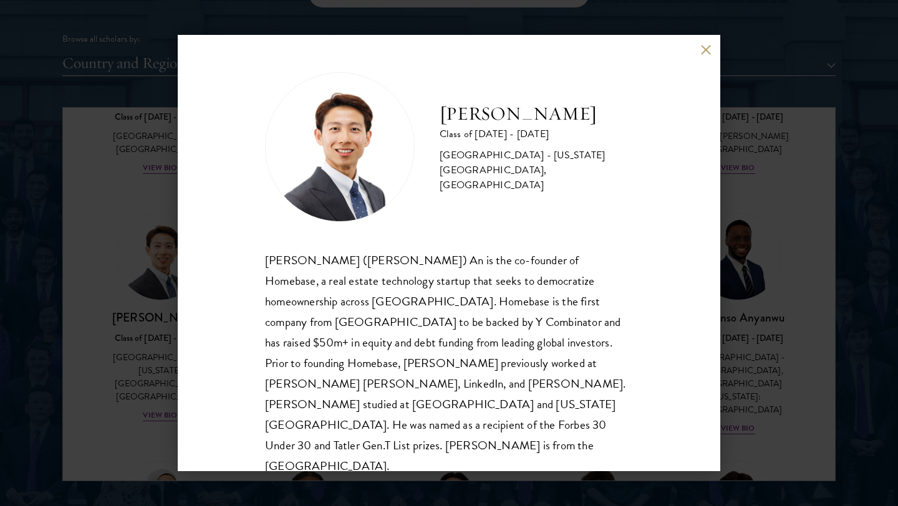
click at [133, 401] on div "Phillip An Class of 2025 - 2026 United States of America - California Institute…" at bounding box center [449, 253] width 898 height 506
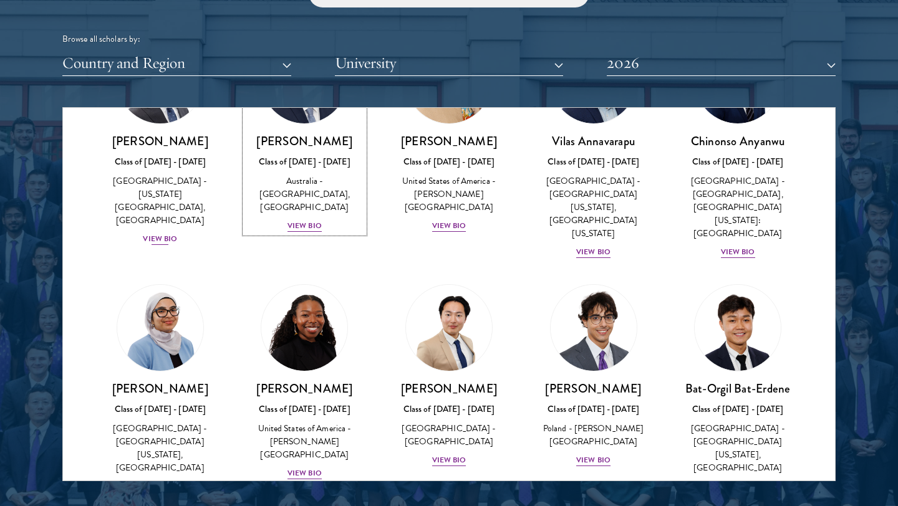
scroll to position [636, 0]
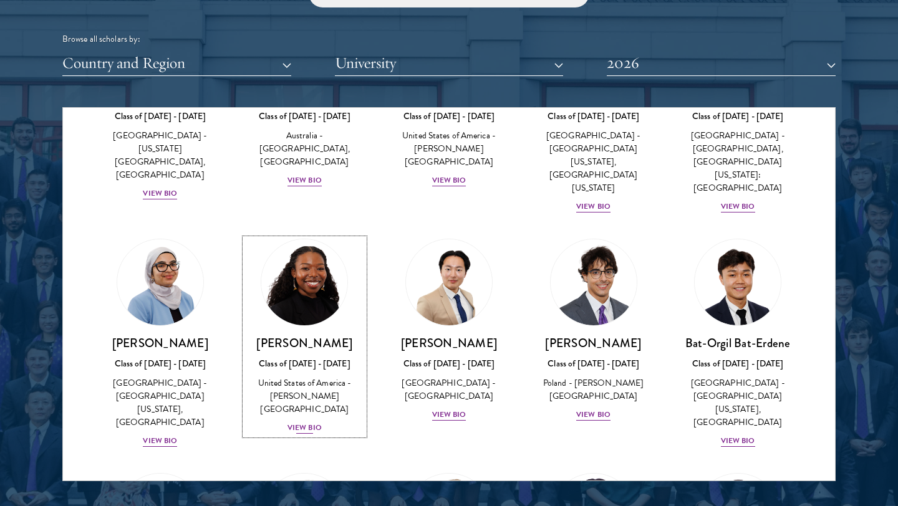
click at [297, 422] on div "View Bio" at bounding box center [304, 428] width 34 height 12
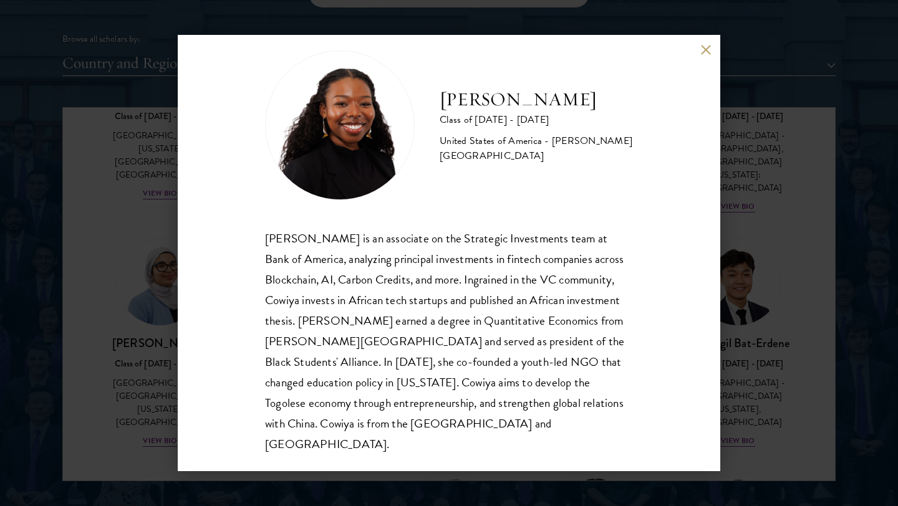
scroll to position [22, 0]
click at [151, 362] on div "Cowiya Arouna Class of 2025 - 2026 United States of America - Smith College Cow…" at bounding box center [449, 253] width 898 height 506
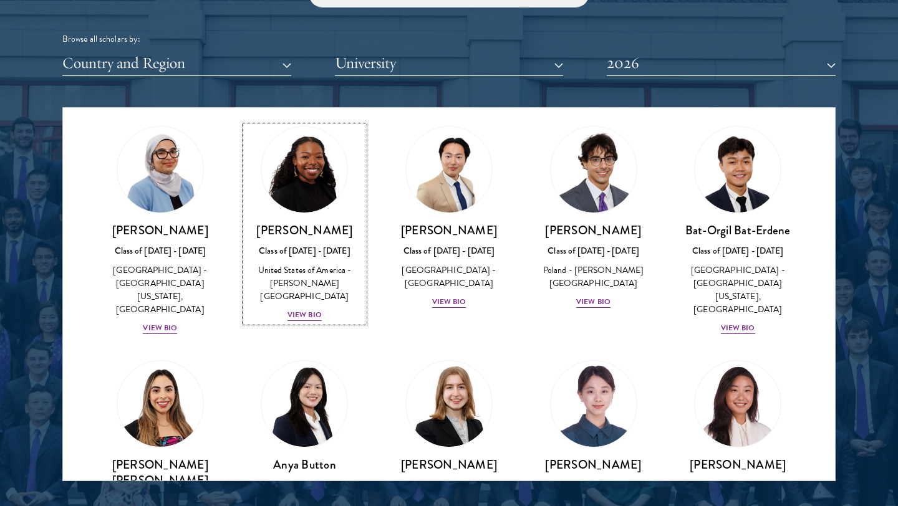
scroll to position [804, 0]
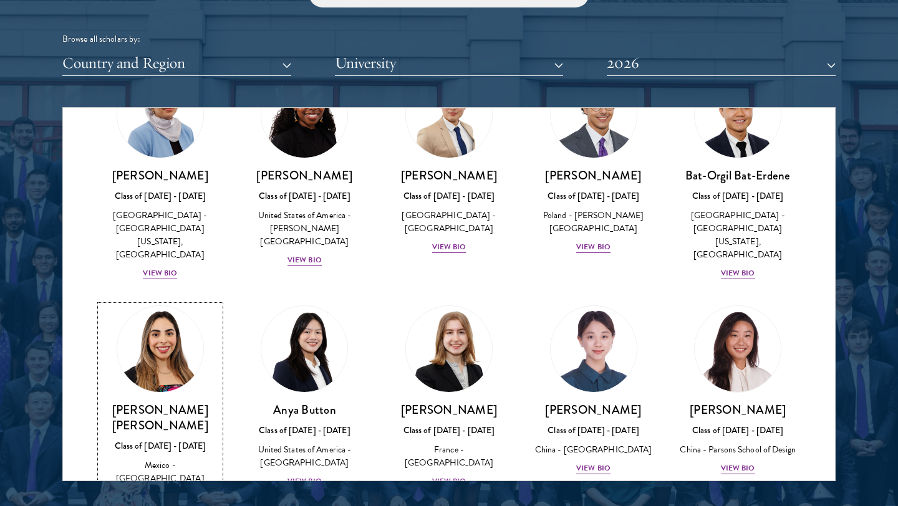
click at [161, 491] on div "View Bio" at bounding box center [160, 497] width 34 height 12
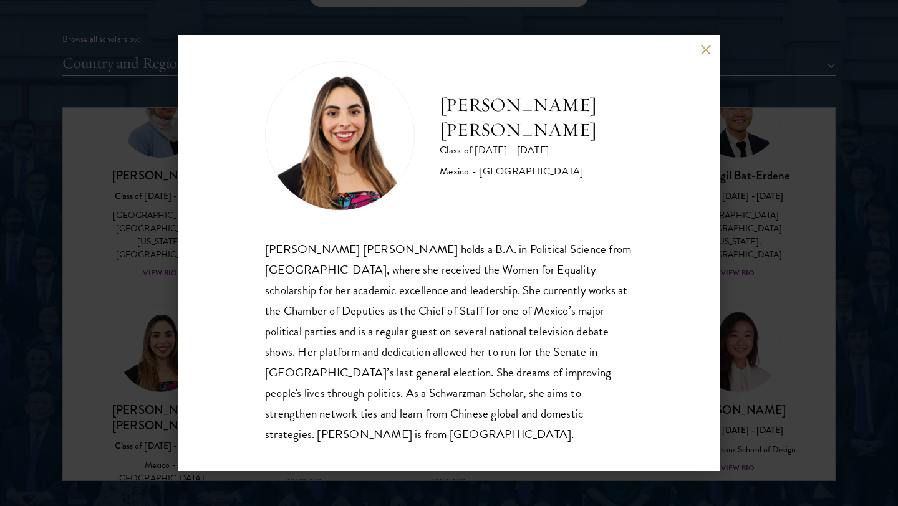
scroll to position [22, 0]
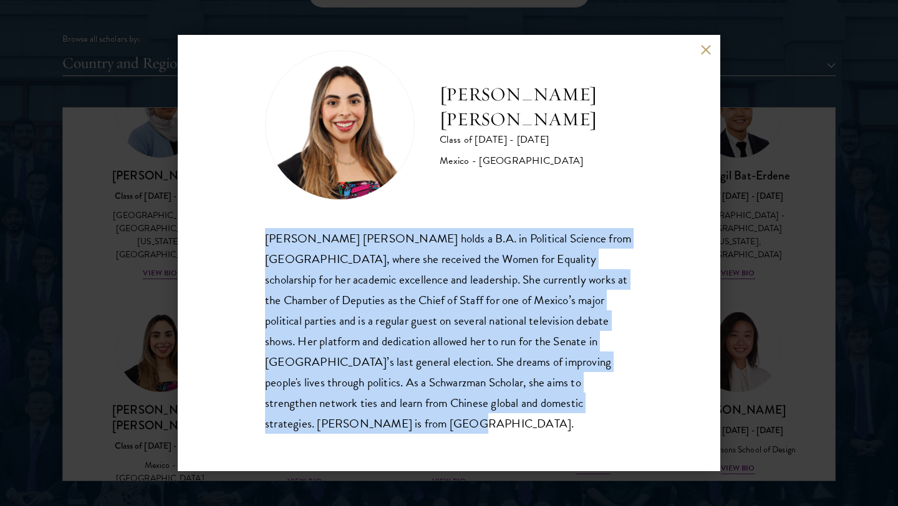
drag, startPoint x: 318, startPoint y: 422, endPoint x: 265, endPoint y: 241, distance: 189.0
click at [265, 241] on div "Natalie Bravo Ortiz holds a B.A. in Political Science from Instituto Tecnológic…" at bounding box center [449, 331] width 368 height 206
copy div "Natalie Bravo Ortiz holds a B.A. in Political Science from Instituto Tecnológic…"
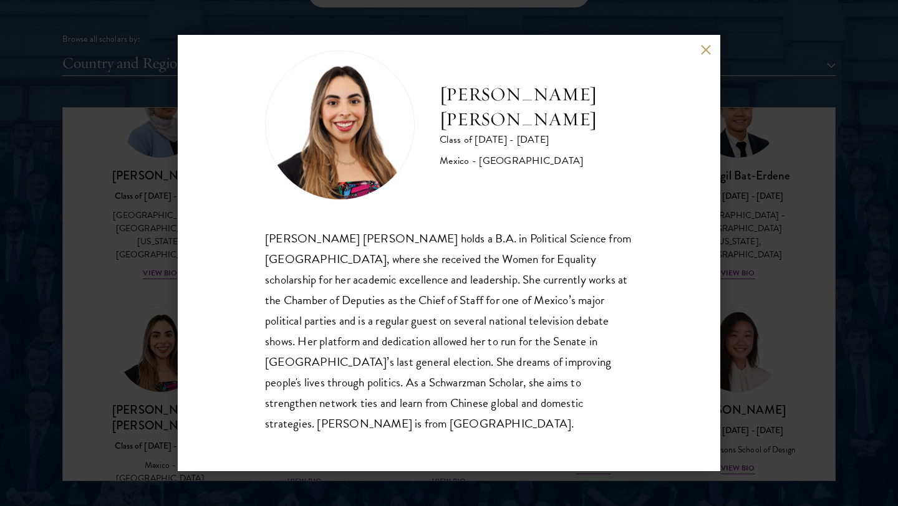
click at [751, 165] on div "Natalie Bravo Ortiz Class of 2025 - 2026 Mexico - Instituto Tecnológico Autónom…" at bounding box center [449, 253] width 898 height 506
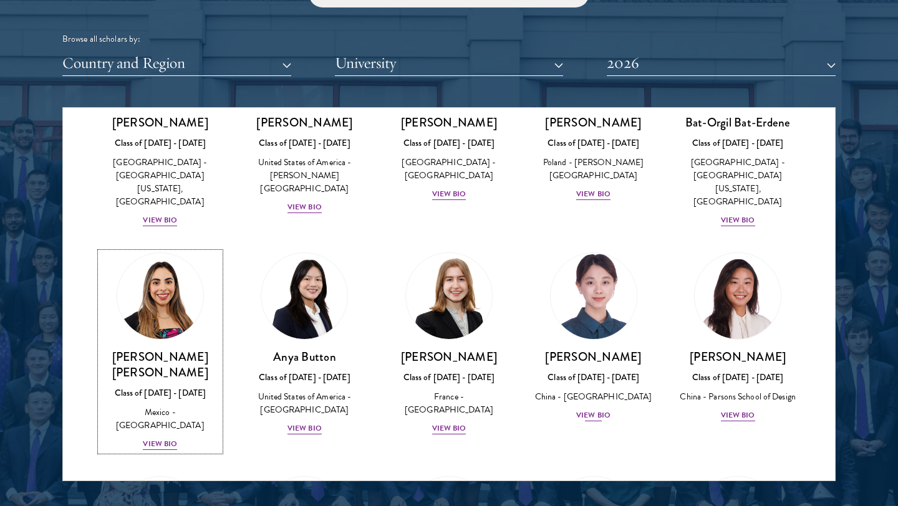
scroll to position [1015, 0]
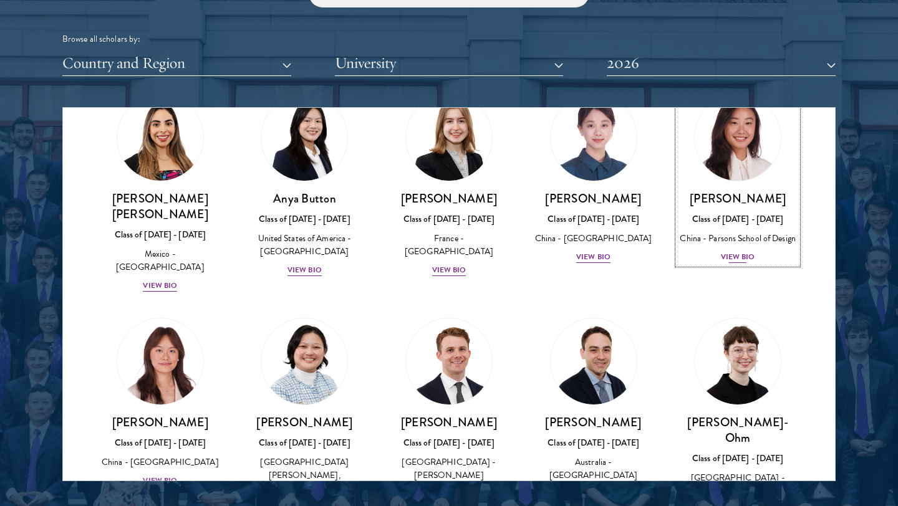
click at [736, 251] on div "View Bio" at bounding box center [738, 257] width 34 height 12
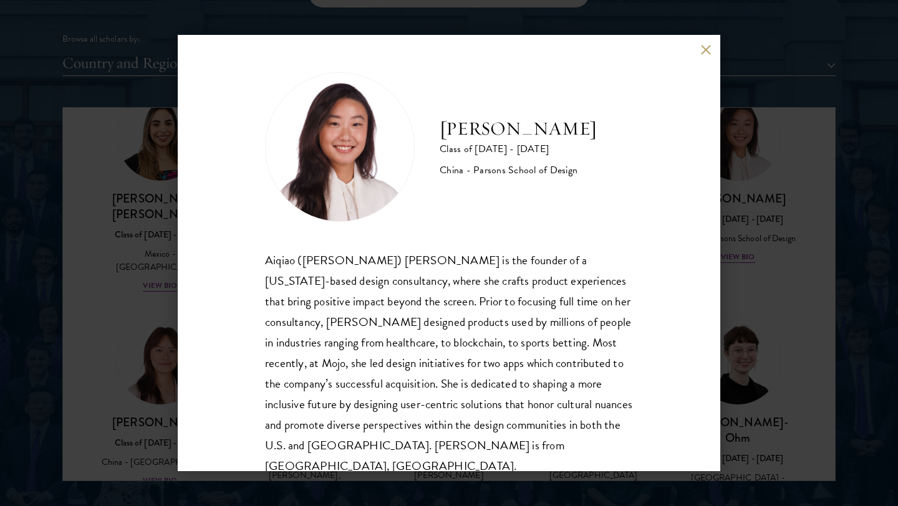
scroll to position [22, 0]
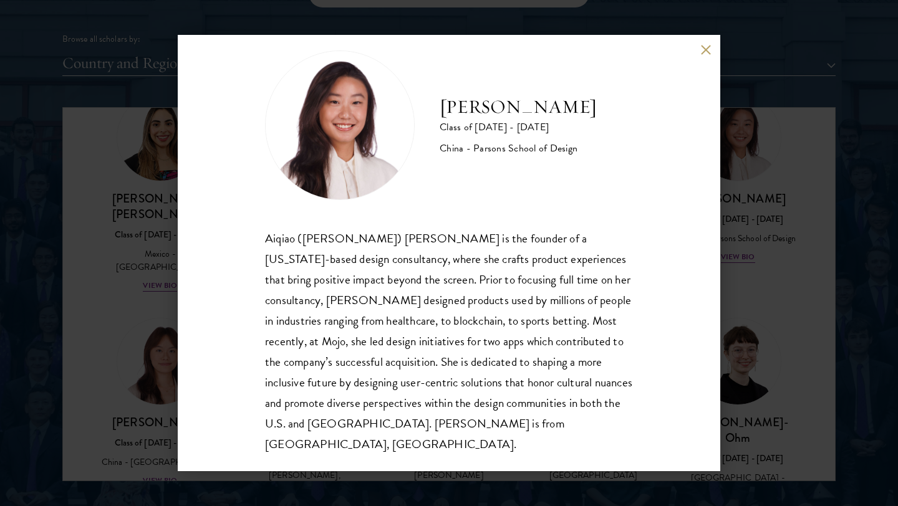
click at [726, 218] on div "Melinda Chen Class of 2025 - 2026 China - Parsons School of Design Aiqiao (Meli…" at bounding box center [449, 253] width 898 height 506
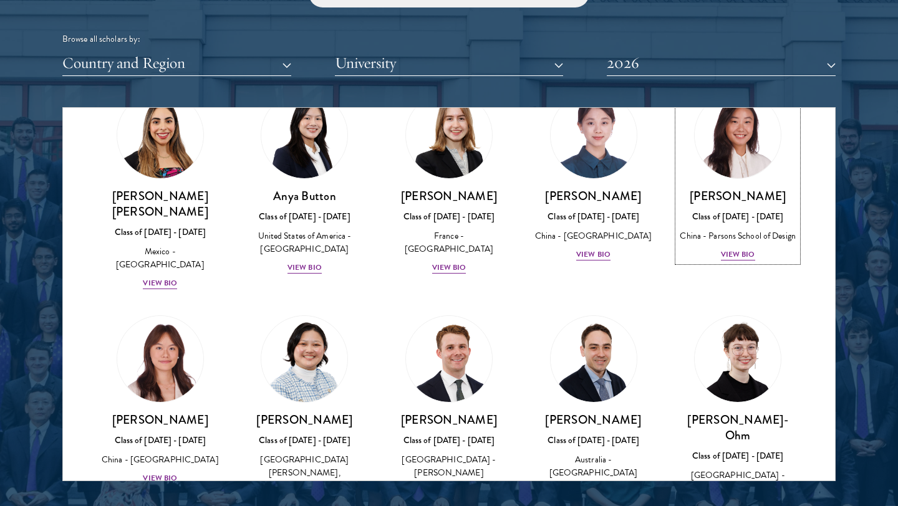
scroll to position [1020, 0]
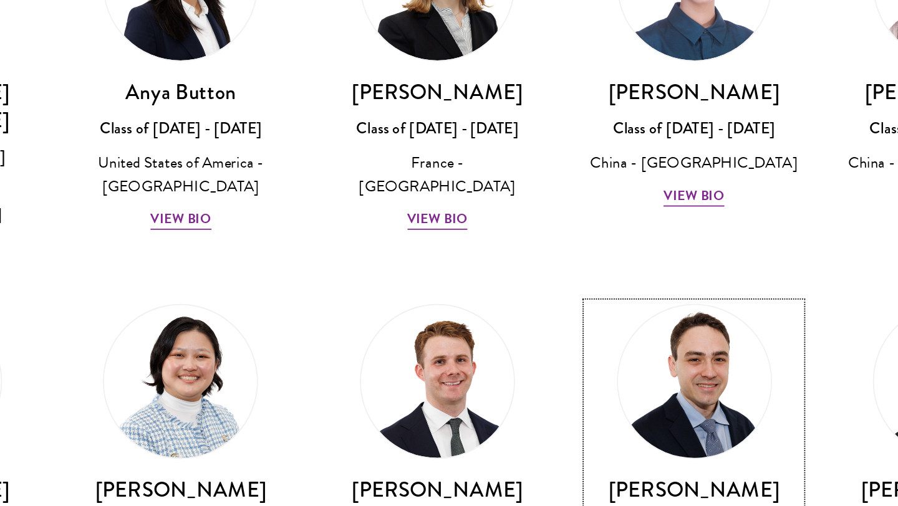
click at [586, 482] on div "View Bio" at bounding box center [593, 488] width 34 height 12
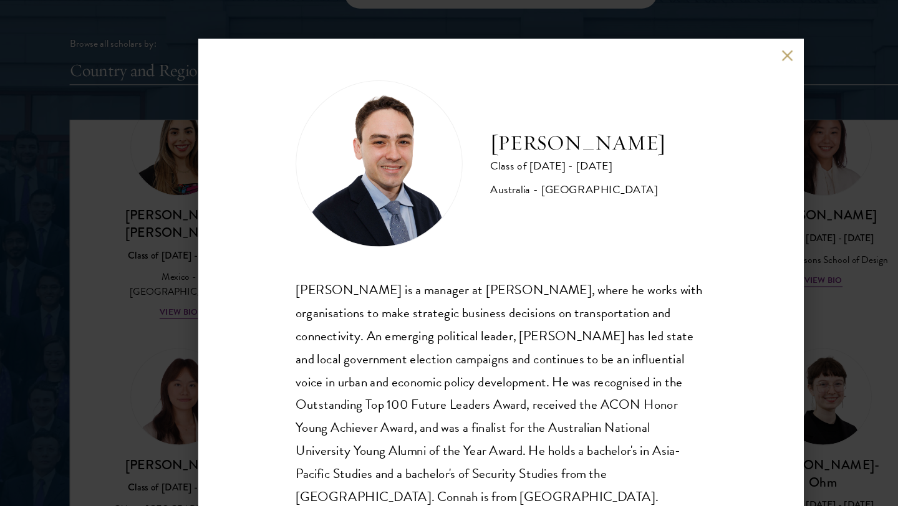
scroll to position [22, 0]
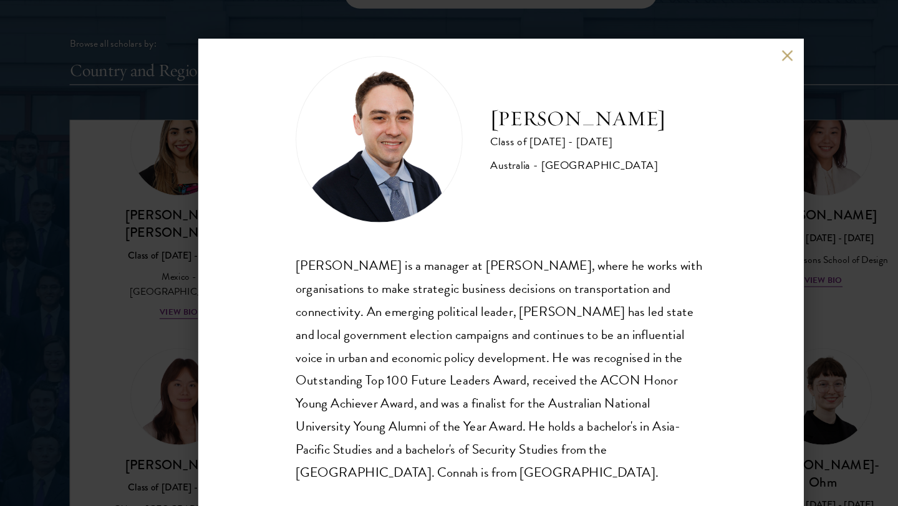
click at [745, 247] on div "David Connah Class of 2025 - 2026 Australia - Australian National University Da…" at bounding box center [449, 253] width 898 height 506
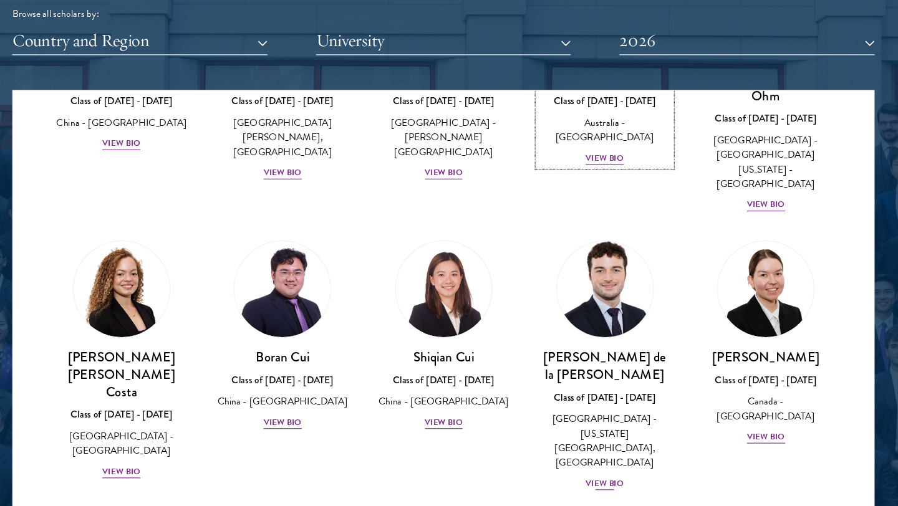
scroll to position [1359, 0]
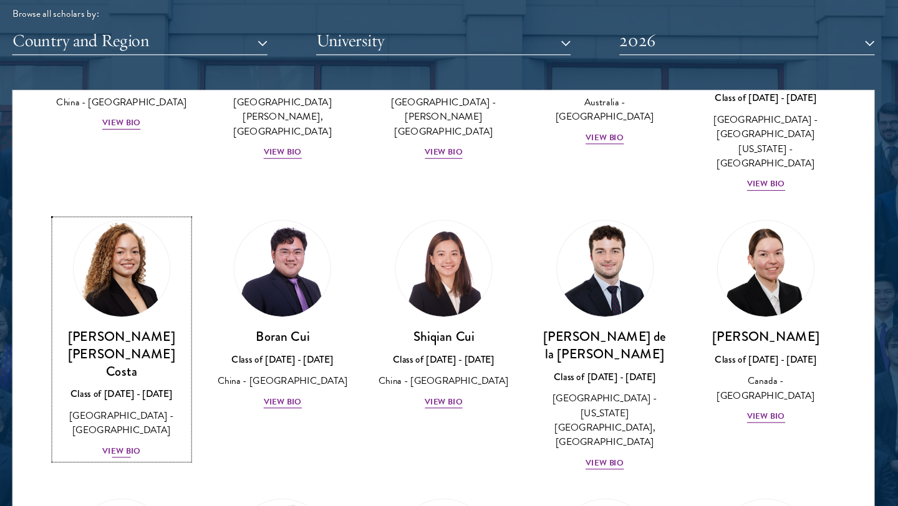
click at [166, 425] on div "View Bio" at bounding box center [160, 431] width 34 height 12
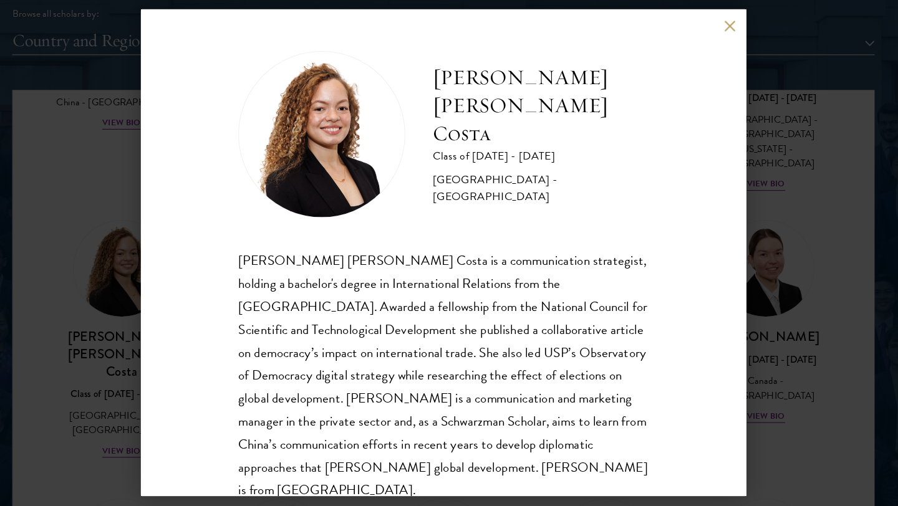
scroll to position [22, 0]
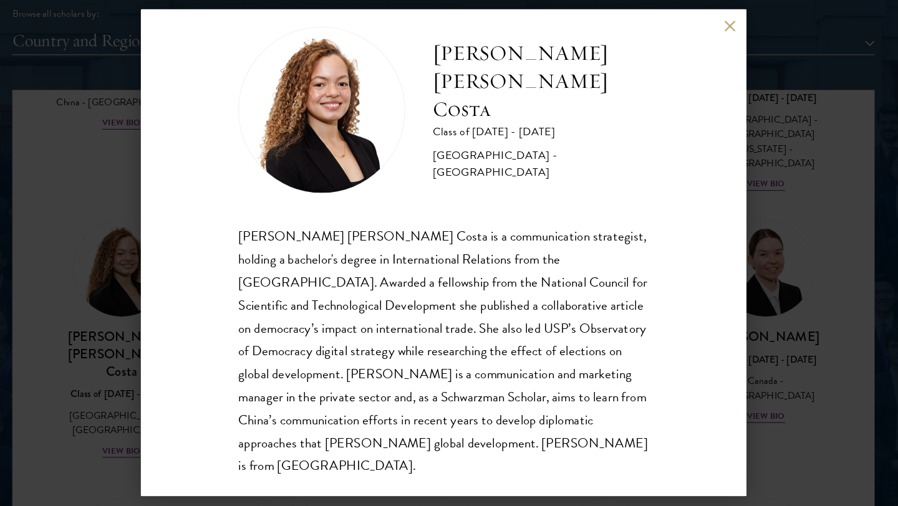
click at [181, 297] on div "Maria Gabriella Oliveira Costa Class of 2025 - 2026 Brazil - Universidade de Sã…" at bounding box center [449, 253] width 542 height 436
click at [155, 319] on div "Maria Gabriella Oliveira Costa Class of 2025 - 2026 Brazil - Universidade de Sã…" at bounding box center [449, 253] width 898 height 506
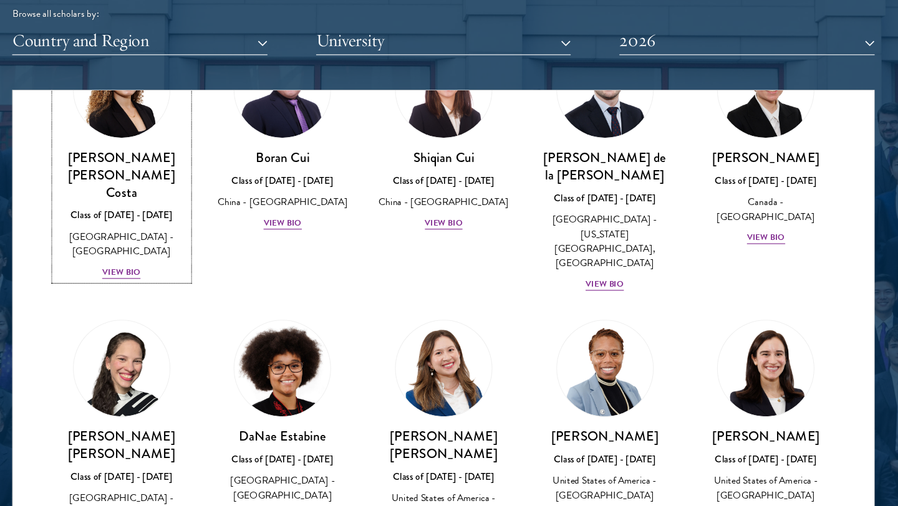
scroll to position [1702, 0]
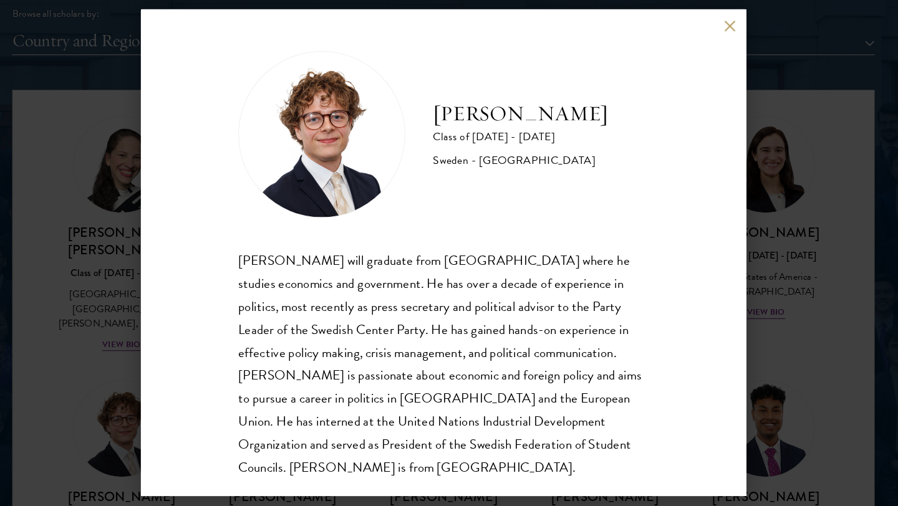
click at [131, 396] on div "Leo Gerdén Class of 2025 - 2026 Sweden - Harvard University Leo Gerdén will gra…" at bounding box center [449, 253] width 898 height 506
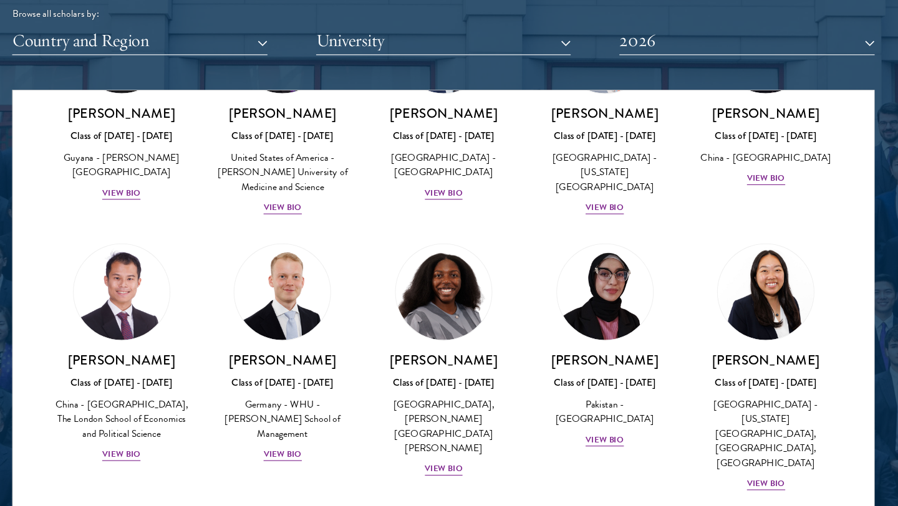
scroll to position [2345, 0]
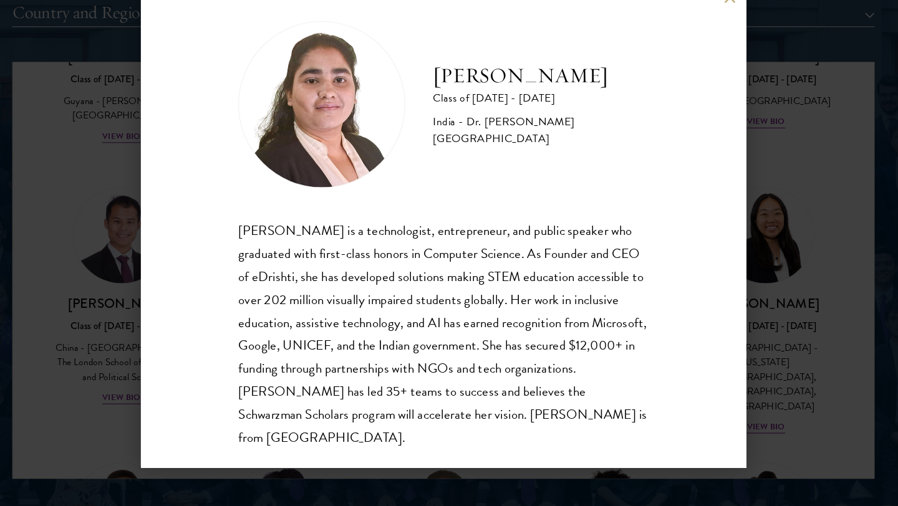
scroll to position [1552, 0]
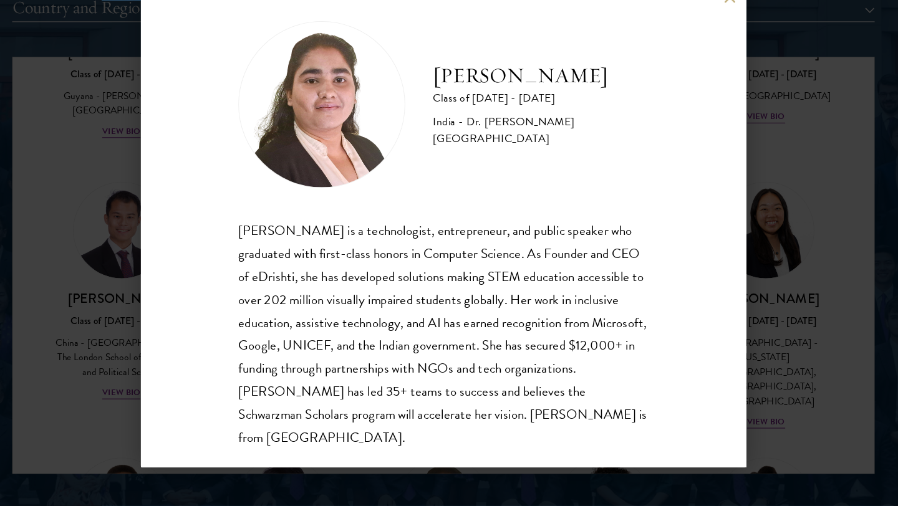
click at [724, 266] on div "Ishita Kapoor Class of 2025 - 2026 India - Dr. A P J Abdul Kalam Technical Univ…" at bounding box center [449, 253] width 898 height 506
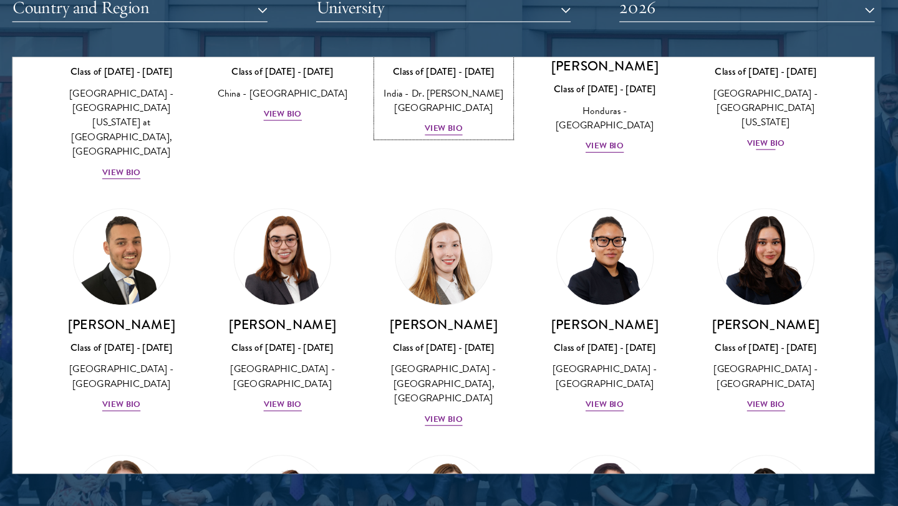
scroll to position [2822, 0]
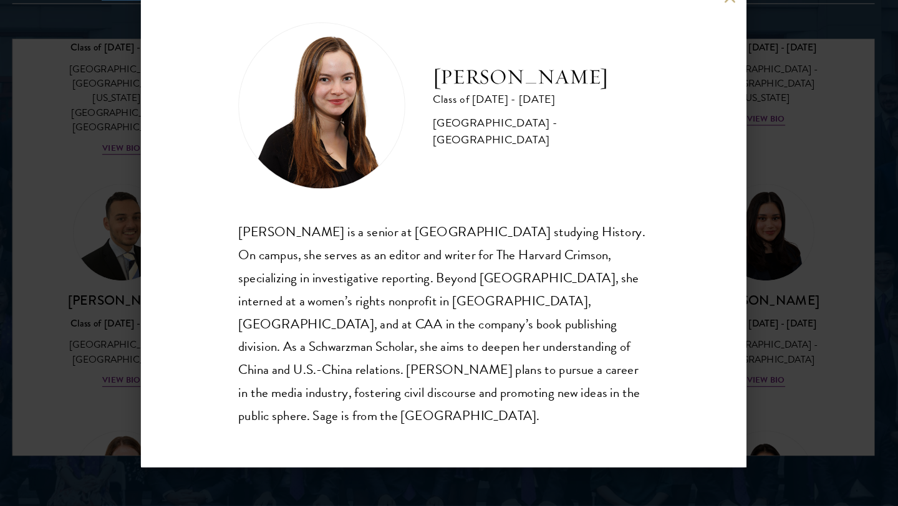
scroll to position [1585, 0]
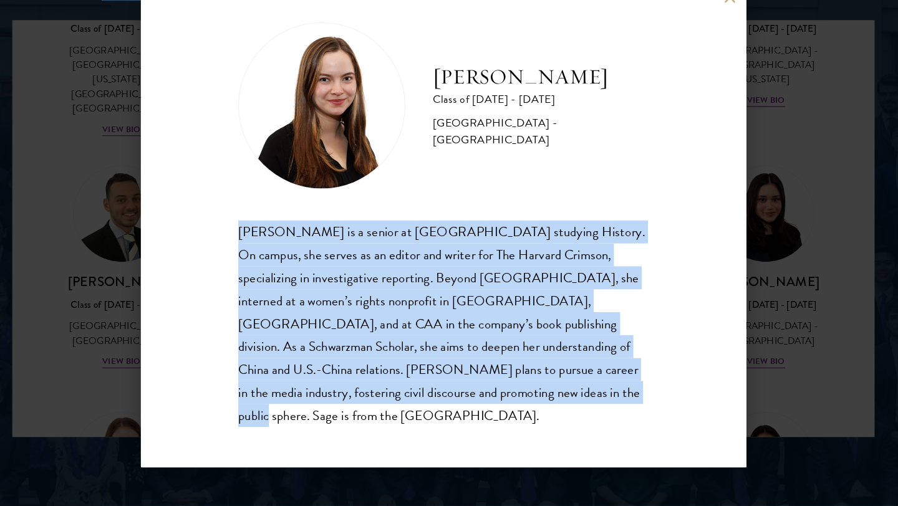
drag, startPoint x: 458, startPoint y: 413, endPoint x: 265, endPoint y: 266, distance: 242.5
click at [265, 266] on div "Sage Lattman is a senior at Harvard University studying History. On campus, she…" at bounding box center [449, 342] width 368 height 185
copy div "Sage Lattman is a senior at Harvard University studying History. On campus, she…"
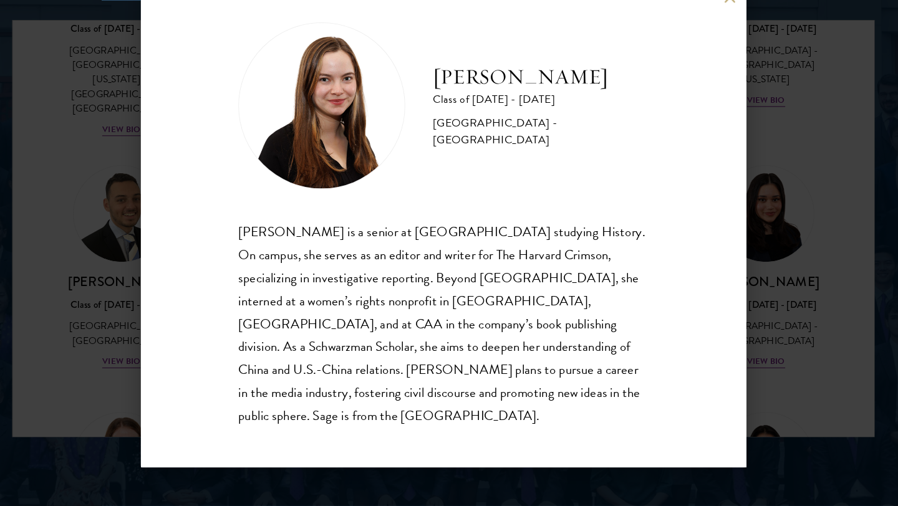
click at [742, 211] on div "Sage Lattman Class of 2025 - 2026 United States of America - Harvard University…" at bounding box center [449, 253] width 898 height 506
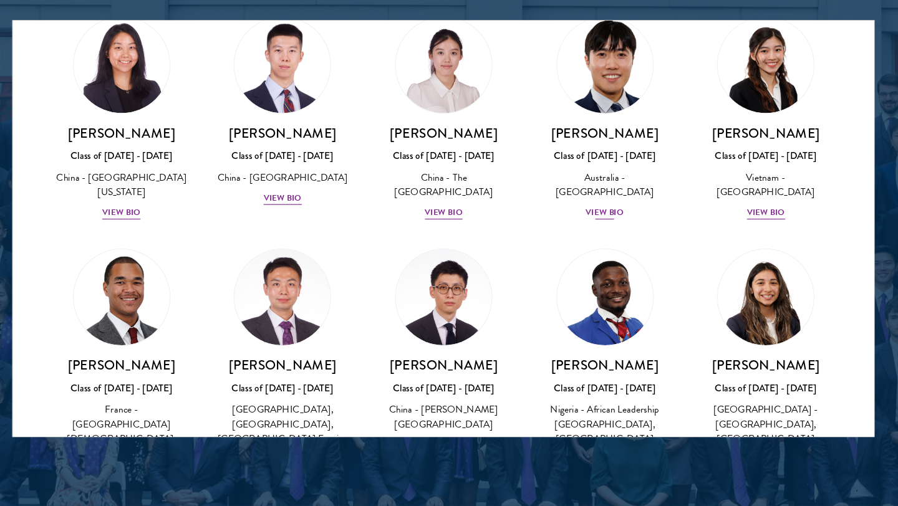
scroll to position [3664, 0]
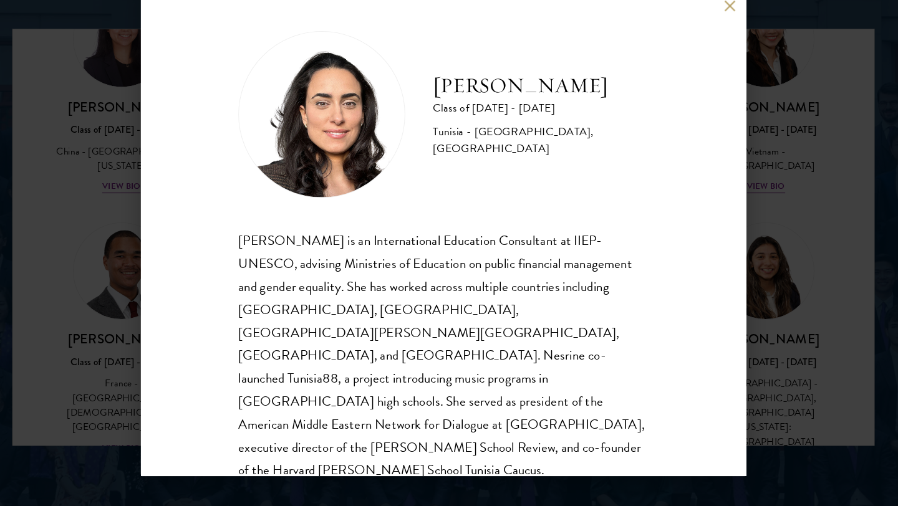
scroll to position [22, 0]
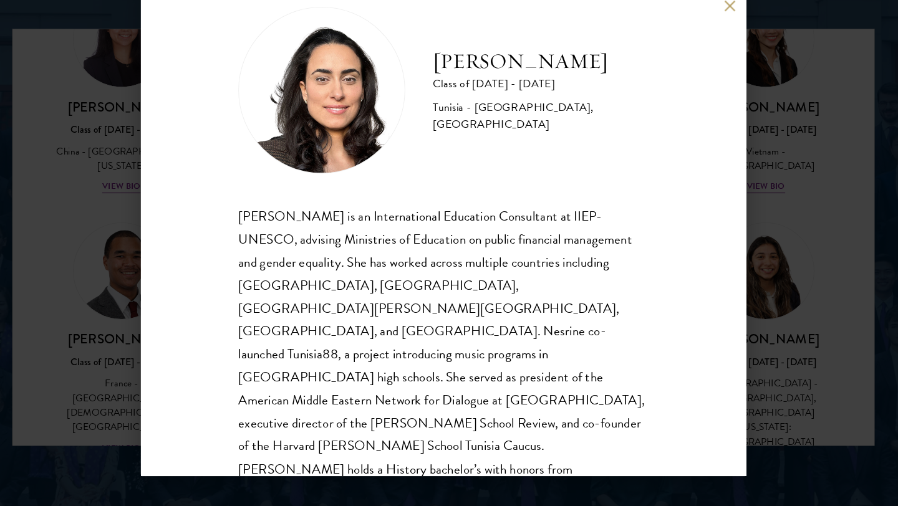
click at [752, 180] on div "Nesrine Mbarek Class of 2025 - 2026 Tunisia - Stanford University, Harvard Univ…" at bounding box center [449, 253] width 898 height 506
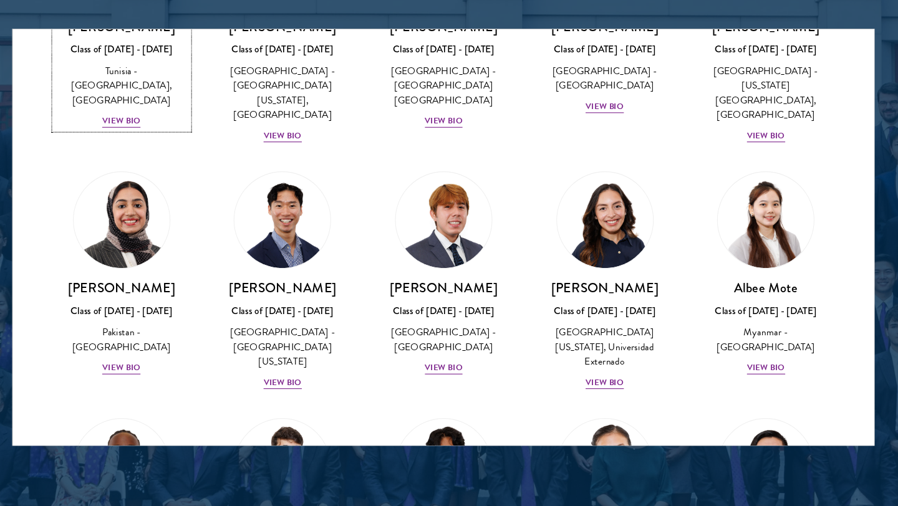
scroll to position [4331, 0]
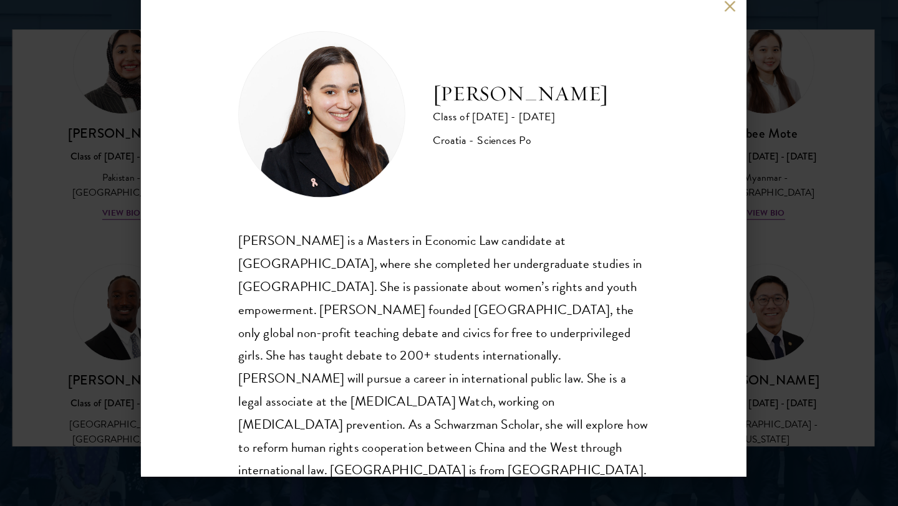
scroll to position [1, 0]
